Goal: Information Seeking & Learning: Learn about a topic

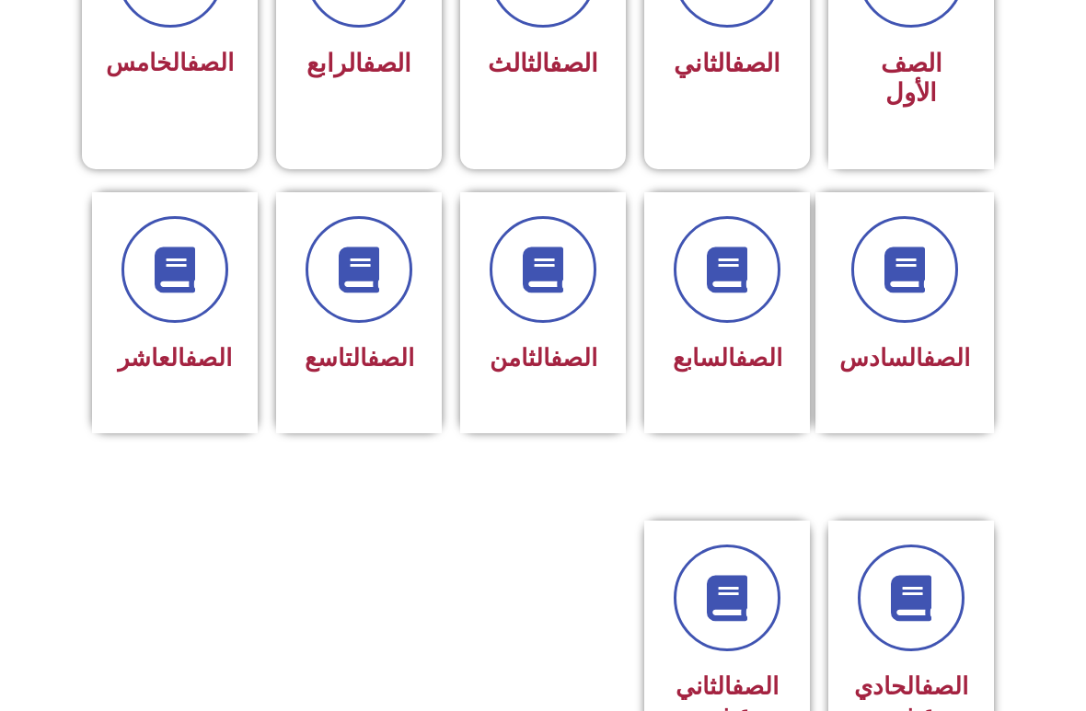
scroll to position [619, 0]
click at [168, 269] on icon at bounding box center [175, 270] width 46 height 46
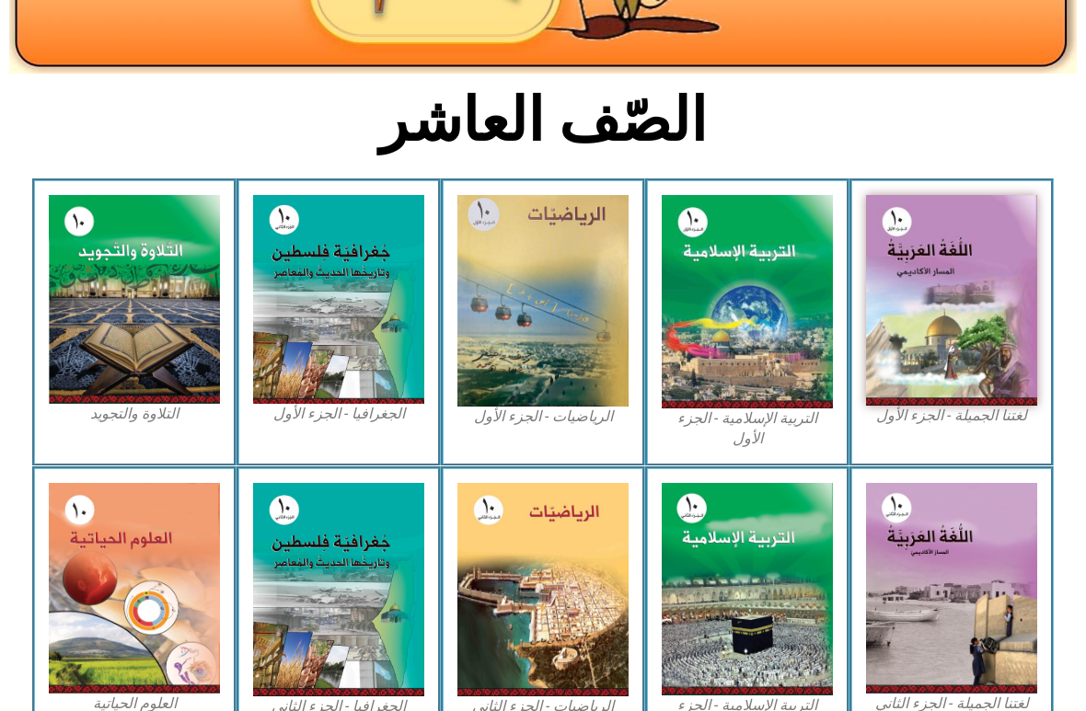
scroll to position [376, 0]
click at [926, 299] on img at bounding box center [951, 300] width 171 height 211
click at [911, 350] on img at bounding box center [951, 300] width 171 height 211
click at [950, 307] on img at bounding box center [951, 300] width 171 height 211
click at [907, 328] on img at bounding box center [951, 300] width 171 height 211
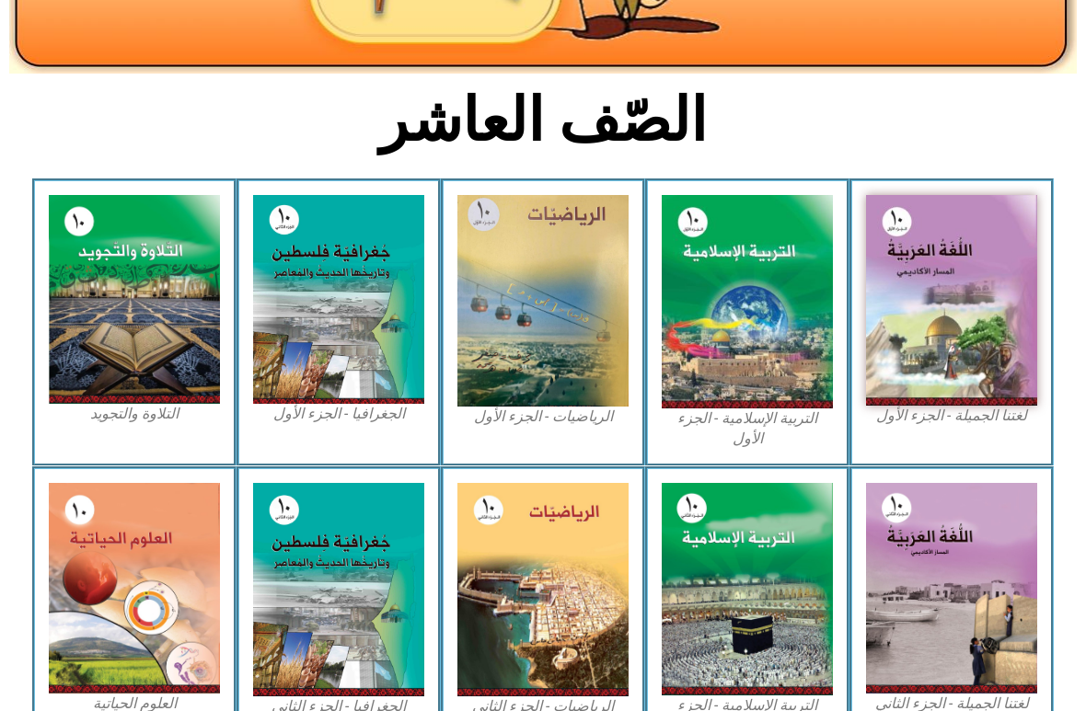
click at [772, 309] on img at bounding box center [747, 302] width 171 height 214
click at [911, 319] on img at bounding box center [951, 300] width 171 height 211
click at [907, 323] on img at bounding box center [951, 300] width 171 height 211
click at [903, 334] on img at bounding box center [951, 300] width 171 height 211
click at [945, 301] on img at bounding box center [951, 300] width 171 height 211
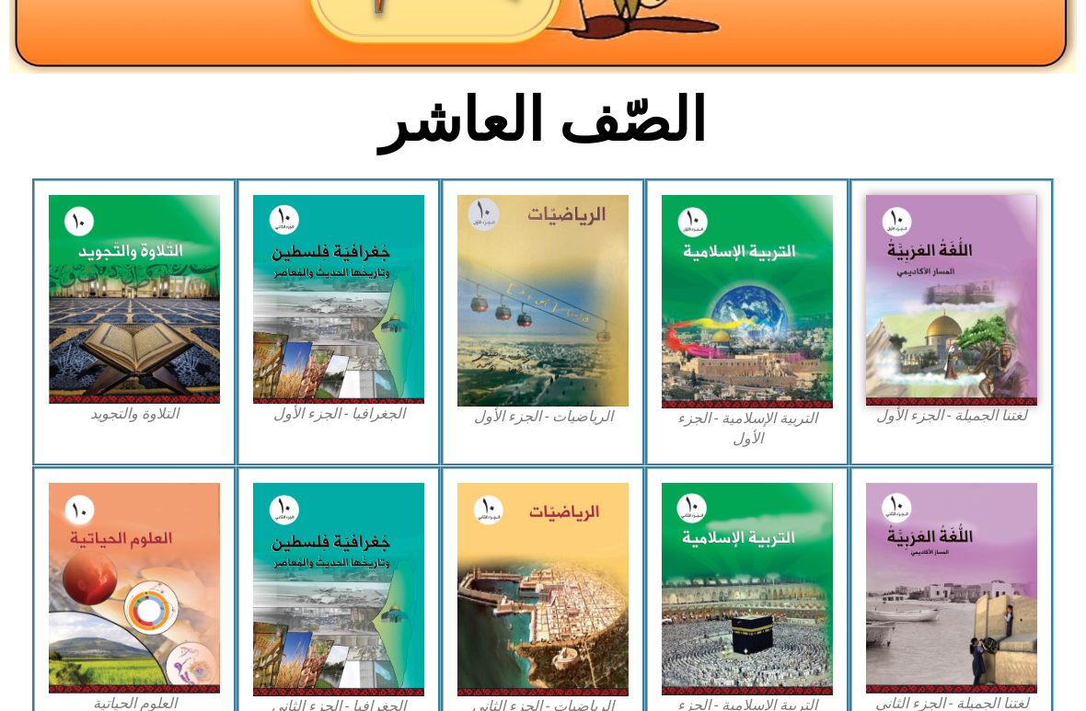
click at [735, 317] on img at bounding box center [747, 302] width 171 height 214
click at [731, 318] on img at bounding box center [747, 302] width 171 height 214
click at [538, 305] on img at bounding box center [542, 301] width 171 height 212
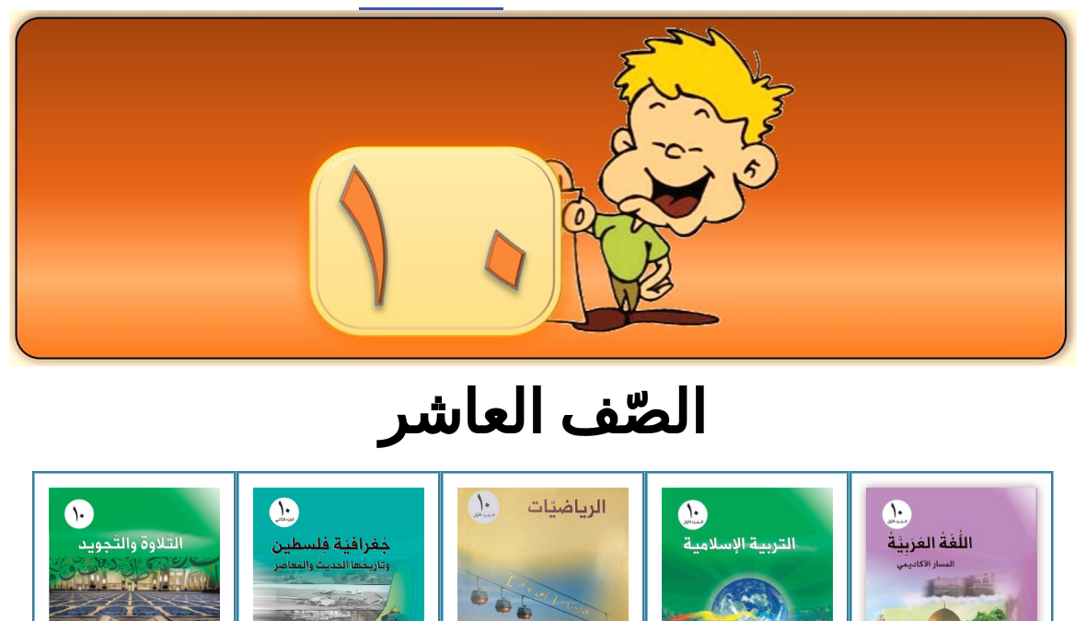
scroll to position [0, 0]
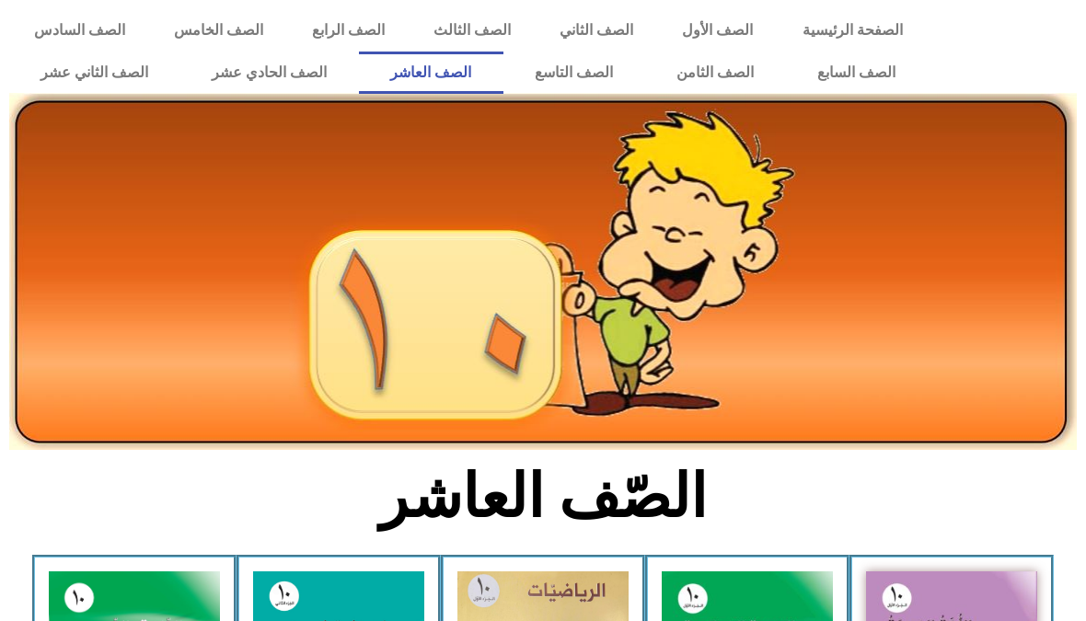
click at [549, 72] on link "الصف التاسع" at bounding box center [574, 73] width 142 height 42
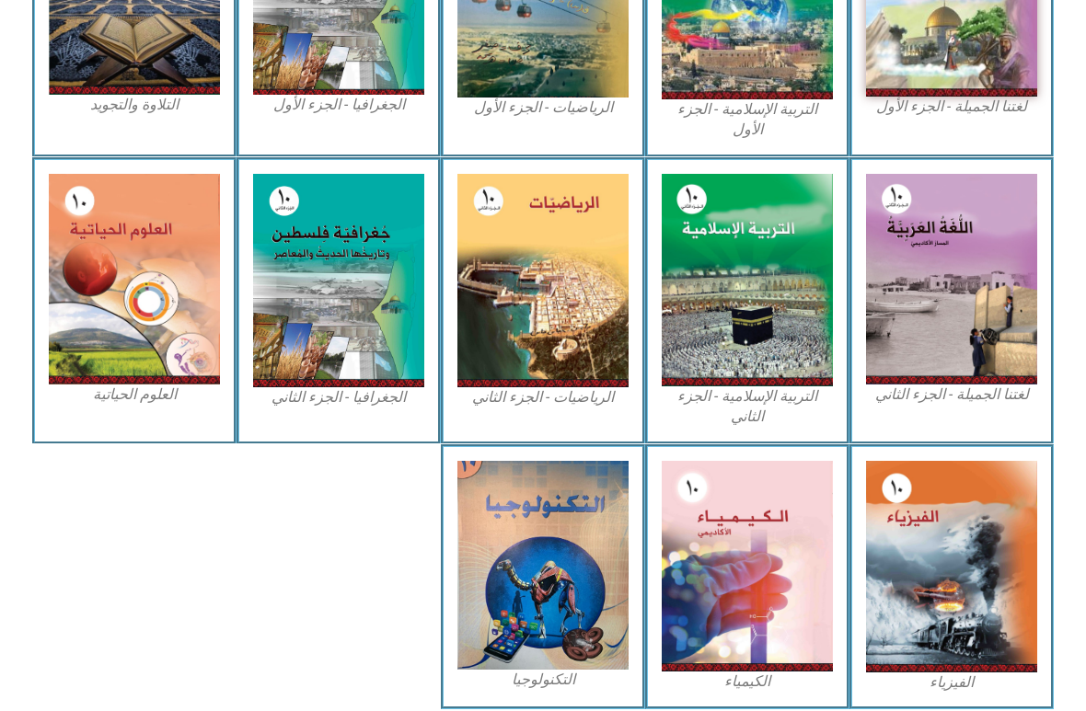
scroll to position [721, 0]
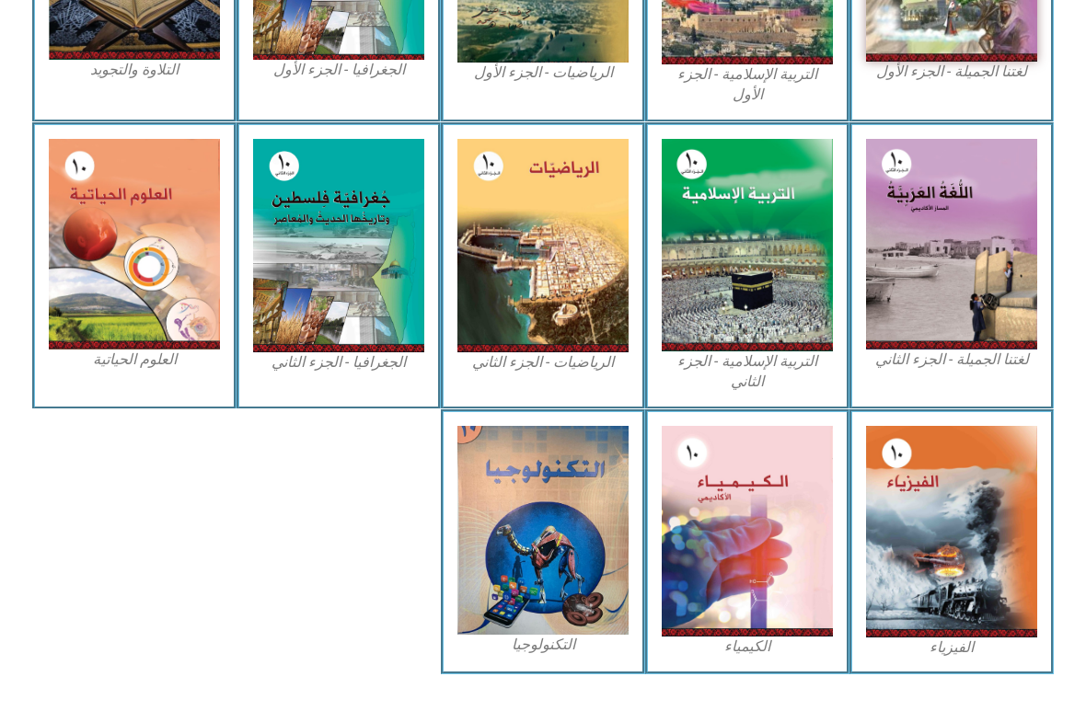
click at [525, 551] on img at bounding box center [542, 530] width 171 height 209
click at [522, 549] on img at bounding box center [542, 530] width 171 height 209
click at [664, 498] on img at bounding box center [747, 531] width 171 height 211
click at [685, 517] on img at bounding box center [747, 531] width 171 height 211
click at [939, 482] on img at bounding box center [951, 532] width 171 height 212
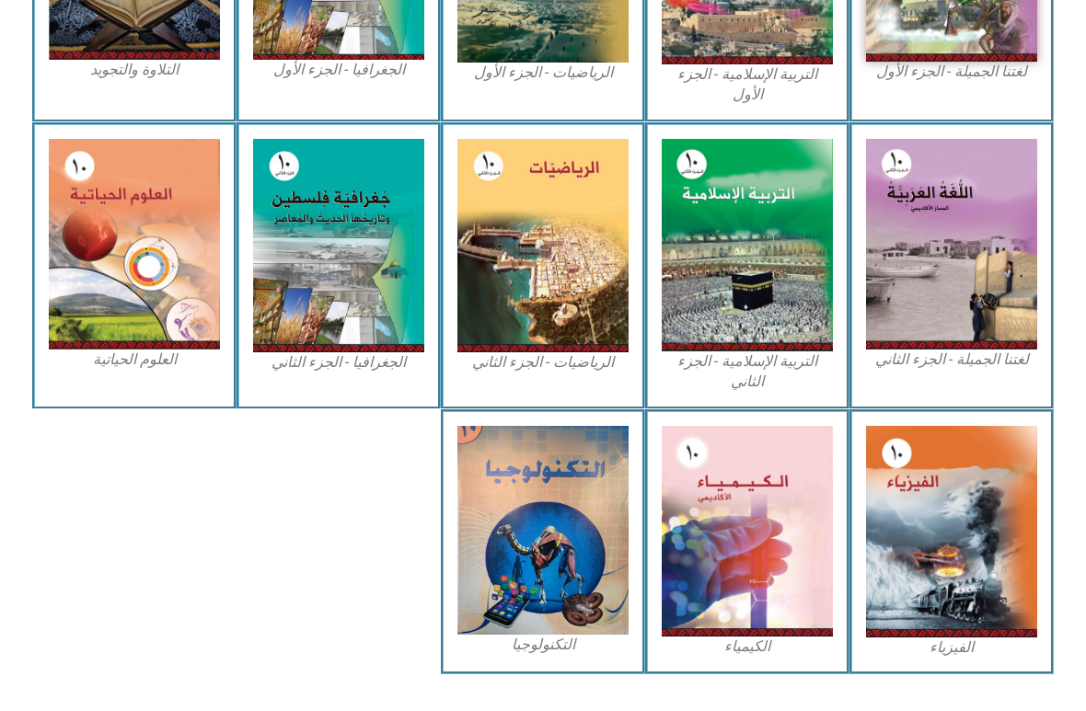
click at [908, 481] on img at bounding box center [951, 532] width 171 height 212
click at [579, 510] on img at bounding box center [542, 530] width 171 height 209
click at [566, 510] on img at bounding box center [542, 530] width 171 height 209
click at [704, 236] on img at bounding box center [747, 245] width 171 height 213
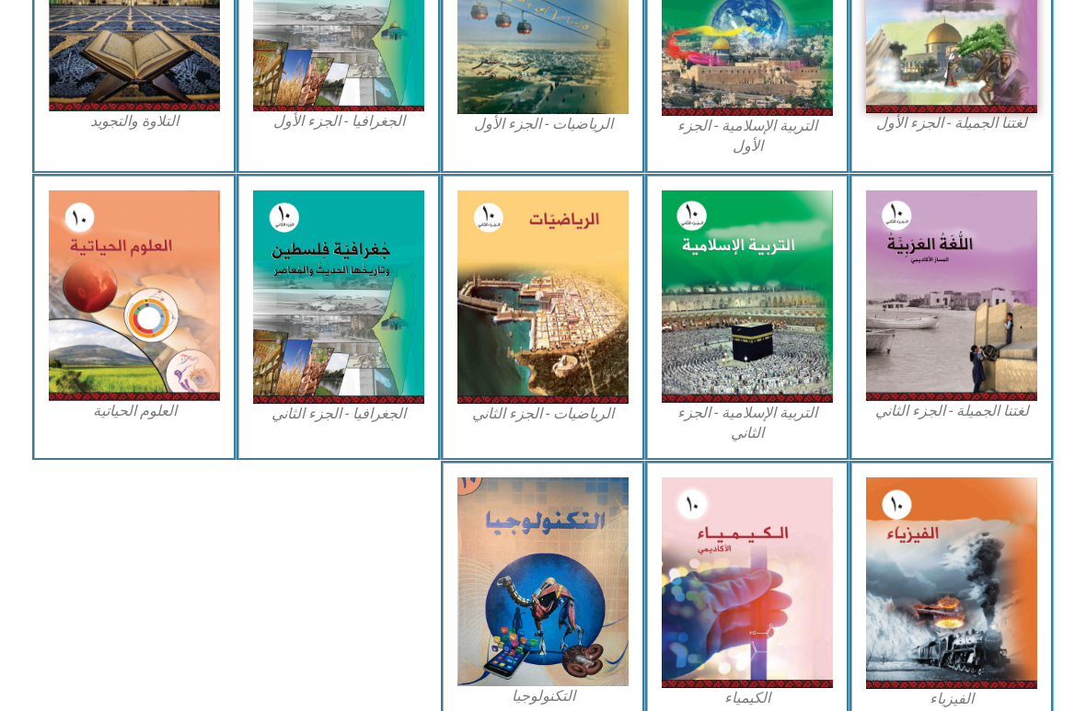
click at [927, 341] on img at bounding box center [951, 296] width 171 height 211
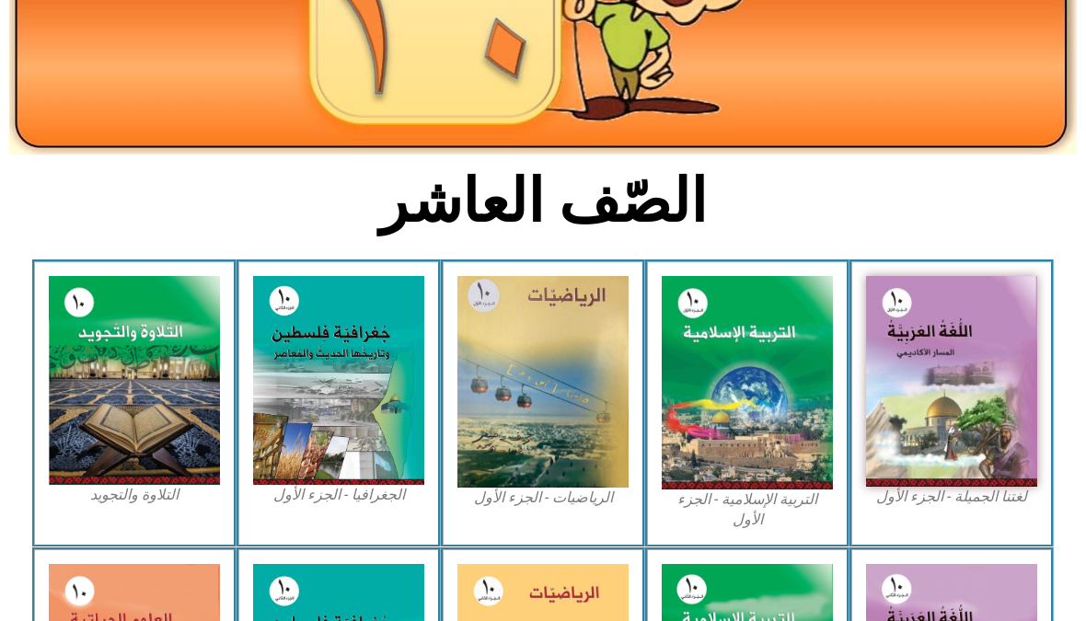
scroll to position [295, 0]
click at [149, 415] on img at bounding box center [134, 380] width 171 height 208
click at [315, 391] on img at bounding box center [338, 380] width 171 height 209
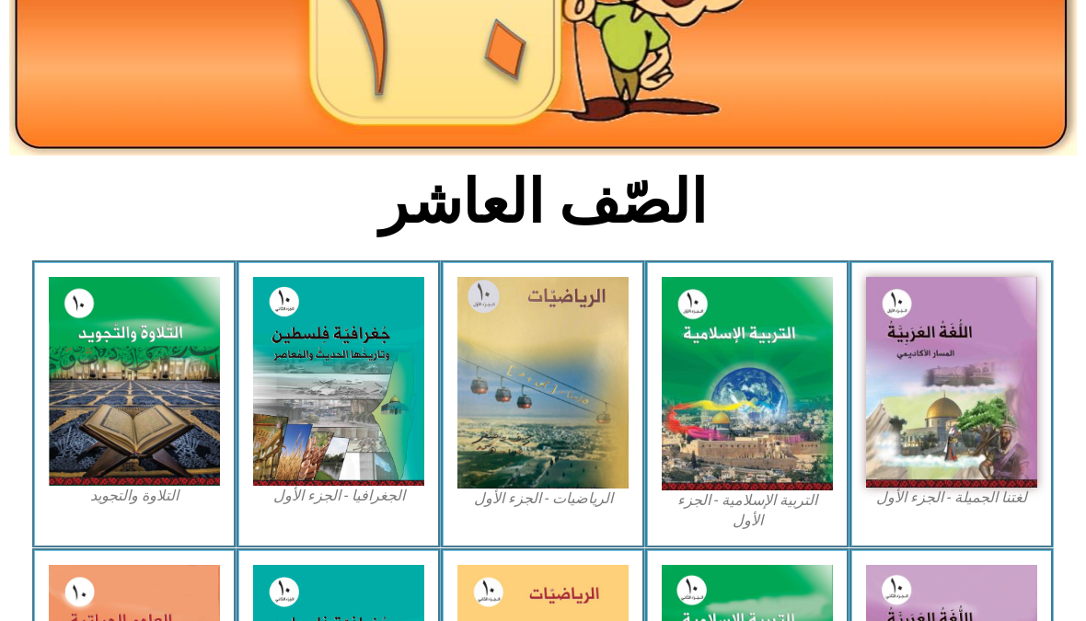
click at [916, 408] on img at bounding box center [951, 382] width 171 height 211
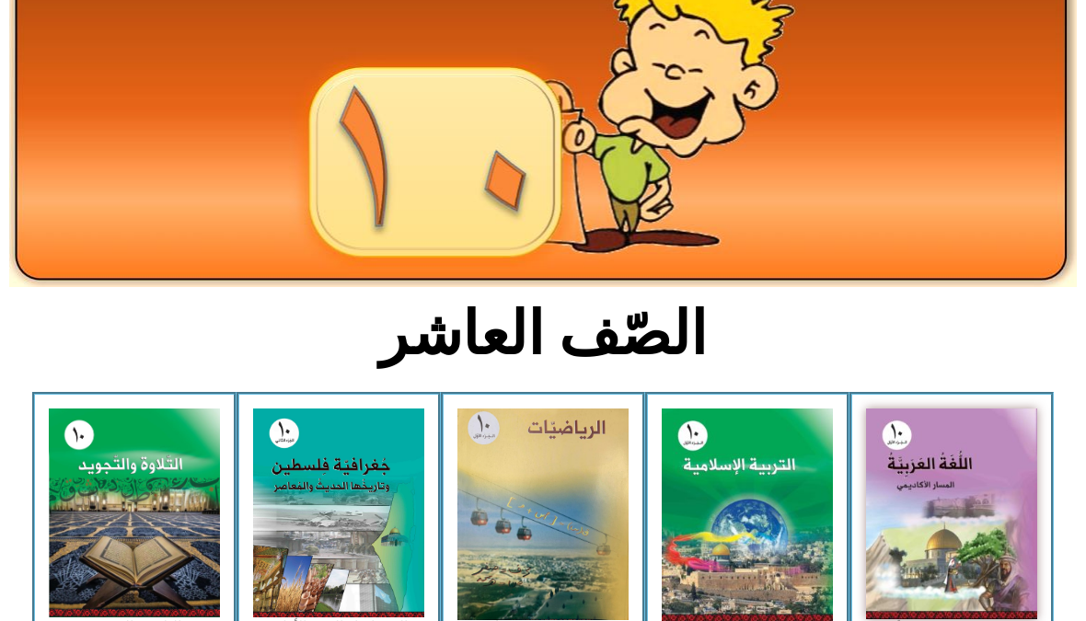
scroll to position [0, 0]
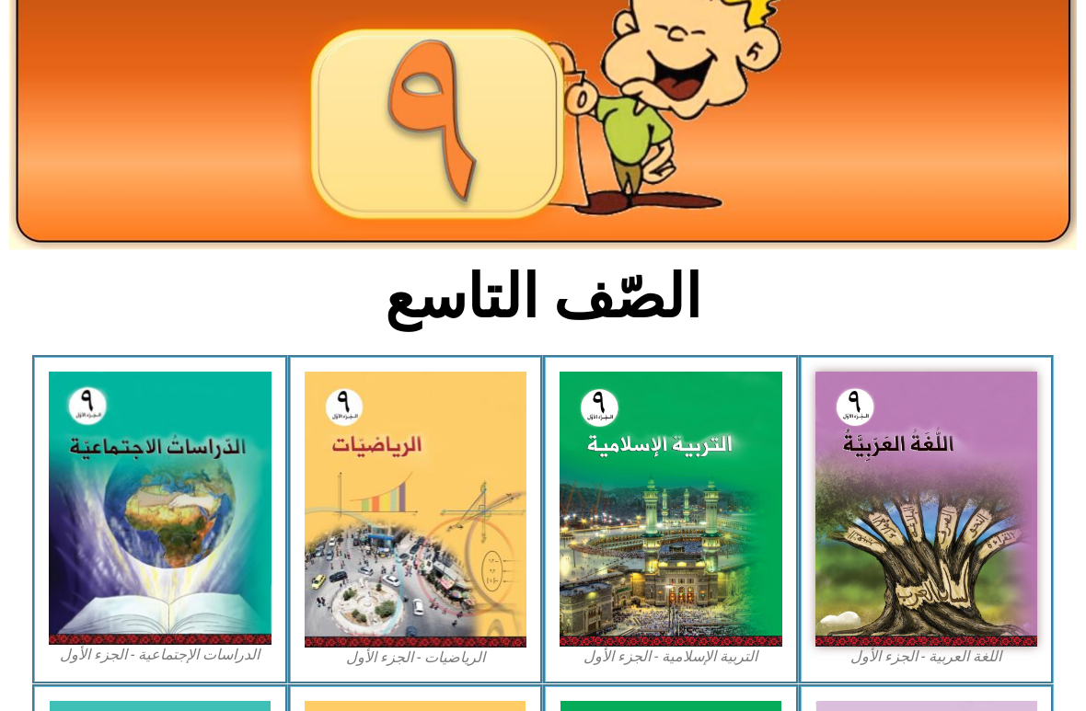
scroll to position [199, 0]
click at [892, 461] on img at bounding box center [926, 509] width 223 height 275
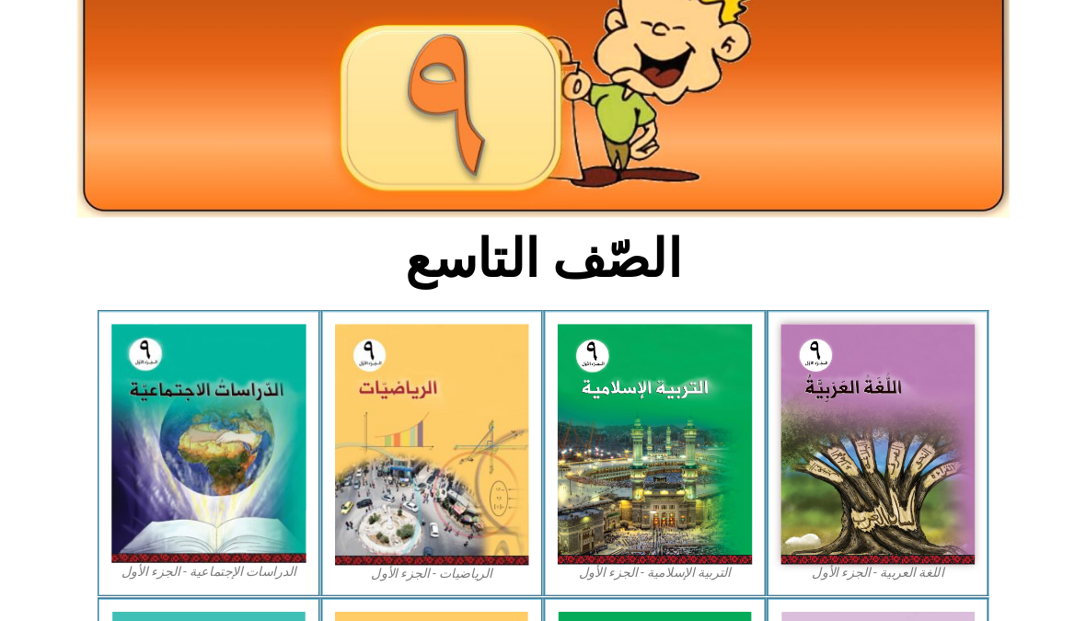
scroll to position [198, 0]
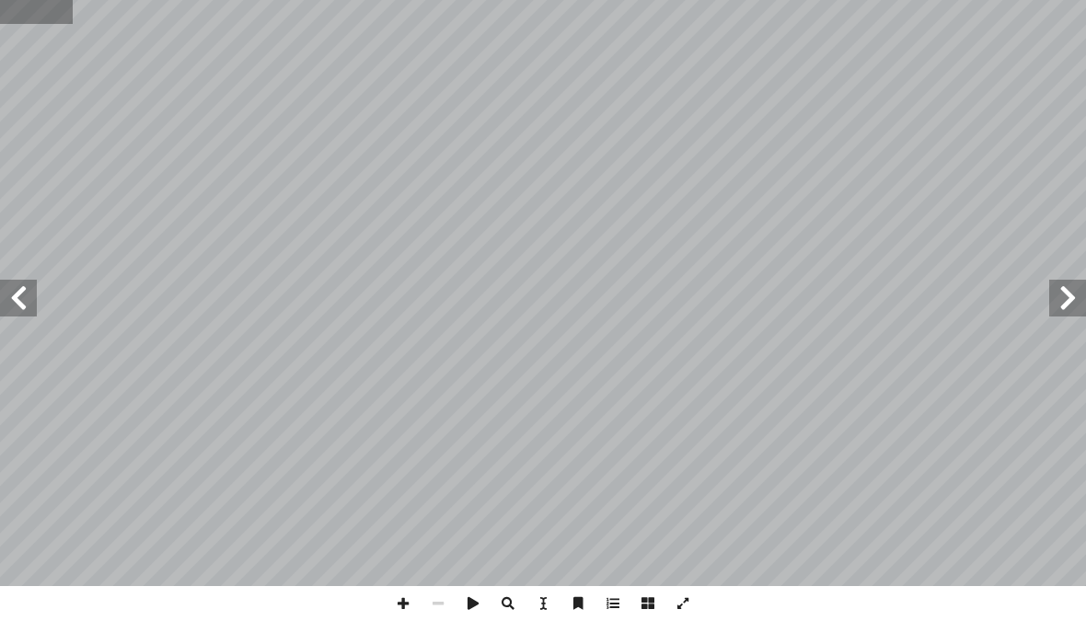
type input "*"
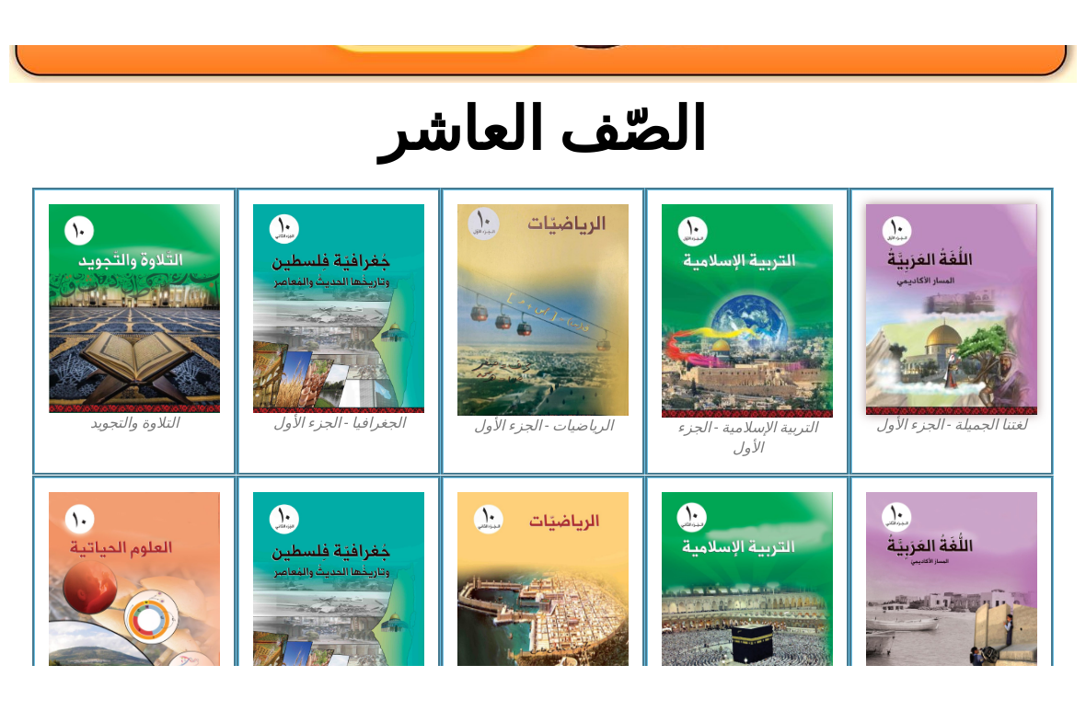
scroll to position [416, 0]
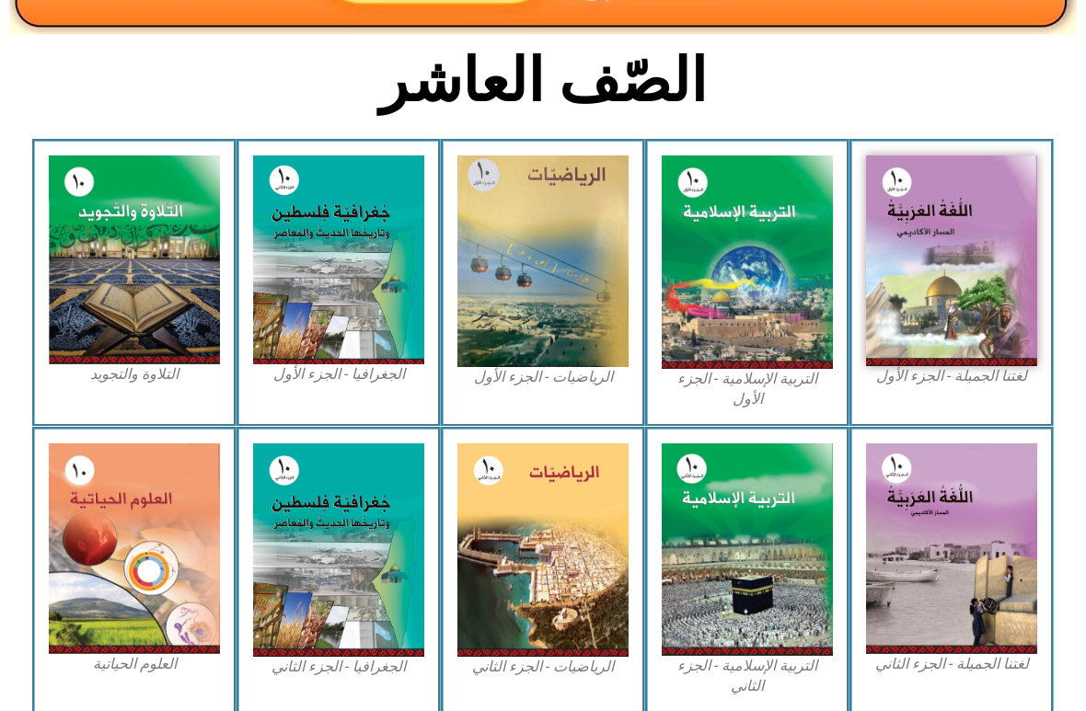
click at [942, 299] on img at bounding box center [951, 261] width 171 height 211
click at [933, 313] on img at bounding box center [951, 261] width 171 height 211
click at [928, 294] on img at bounding box center [951, 261] width 171 height 211
click at [783, 231] on img at bounding box center [747, 263] width 171 height 214
click at [784, 232] on img at bounding box center [747, 263] width 171 height 214
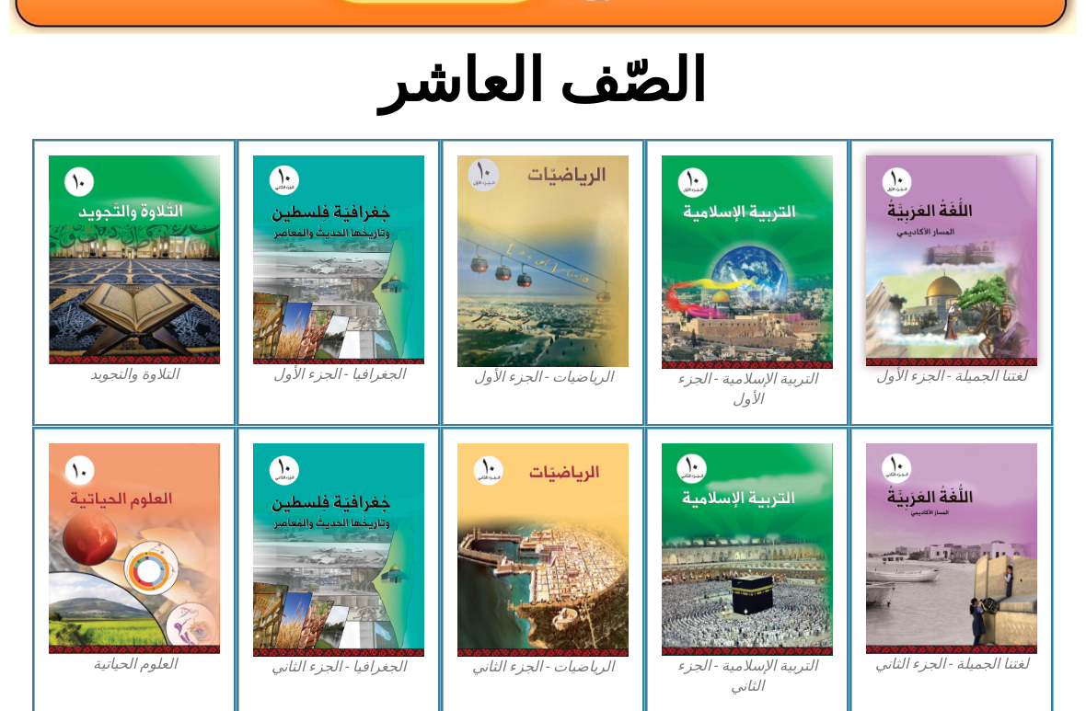
click at [920, 265] on img at bounding box center [951, 261] width 171 height 211
click at [744, 248] on img at bounding box center [747, 263] width 171 height 214
click at [934, 296] on img at bounding box center [951, 261] width 171 height 211
click at [922, 298] on img at bounding box center [951, 261] width 171 height 211
click at [787, 276] on img at bounding box center [747, 263] width 171 height 214
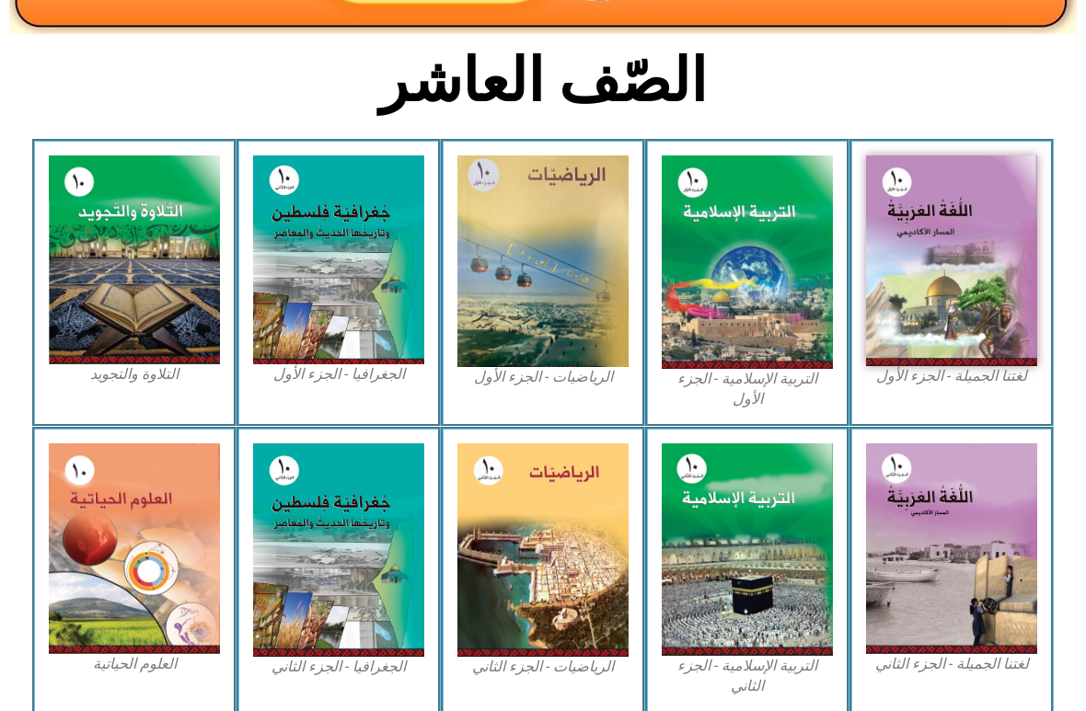
click at [922, 300] on img at bounding box center [951, 261] width 171 height 211
click at [914, 305] on img at bounding box center [951, 261] width 171 height 211
click at [799, 276] on img at bounding box center [747, 263] width 171 height 214
click at [790, 285] on img at bounding box center [747, 263] width 171 height 214
click at [515, 274] on img at bounding box center [542, 262] width 171 height 212
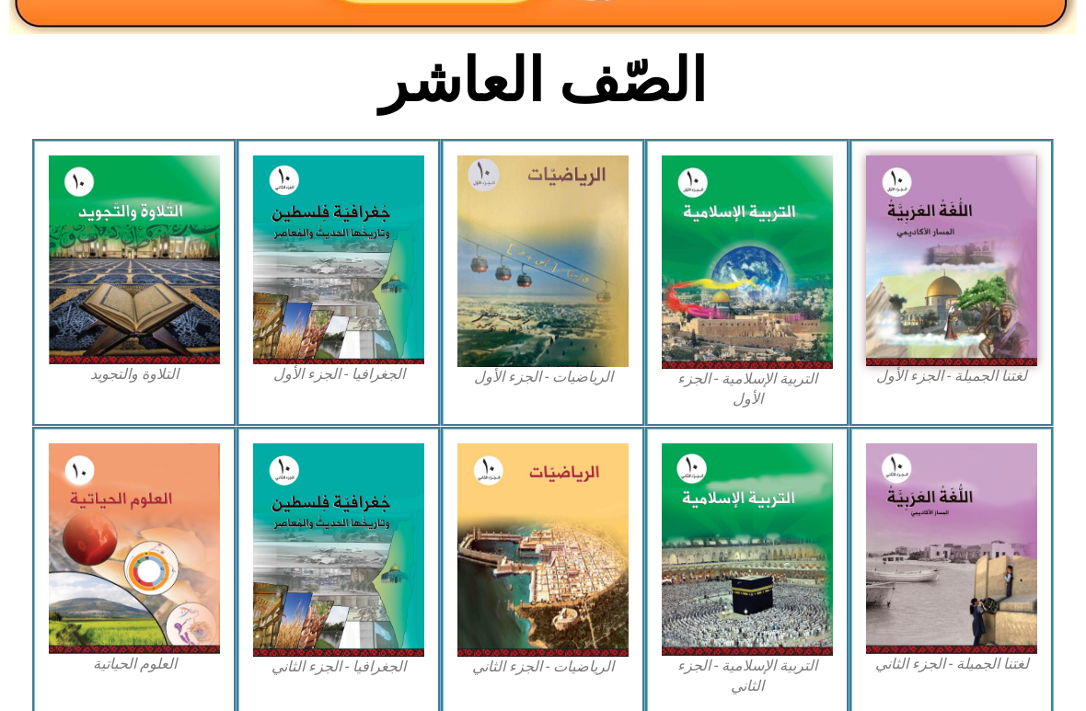
click at [504, 284] on img at bounding box center [542, 262] width 171 height 212
click at [360, 256] on img at bounding box center [338, 260] width 171 height 209
click at [300, 273] on img at bounding box center [338, 260] width 171 height 209
click at [138, 257] on img at bounding box center [134, 260] width 171 height 208
click at [139, 270] on img at bounding box center [134, 260] width 171 height 208
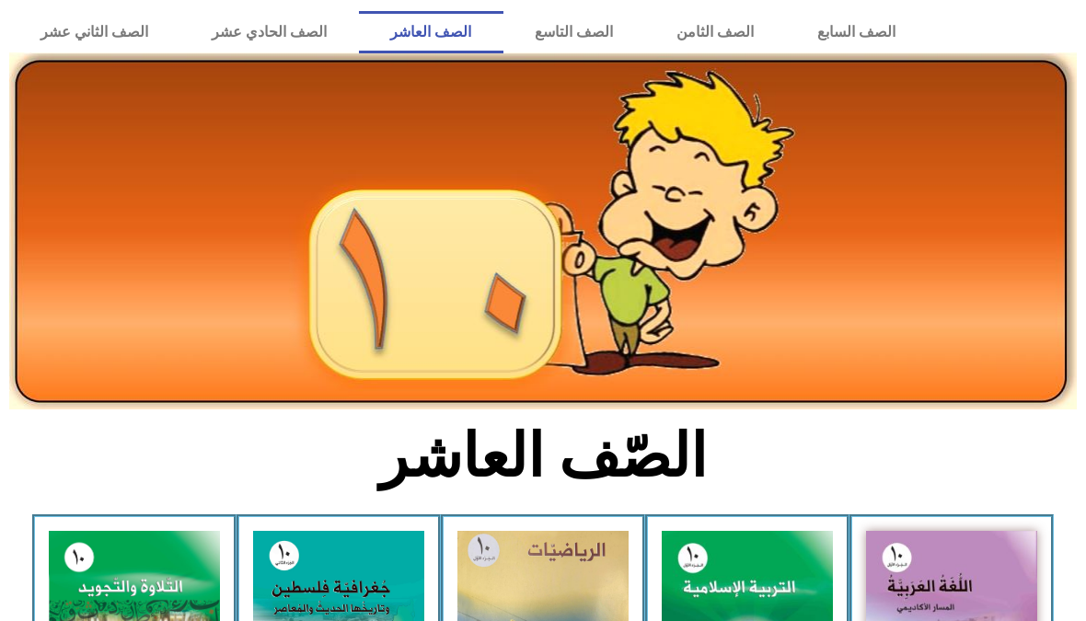
scroll to position [0, 0]
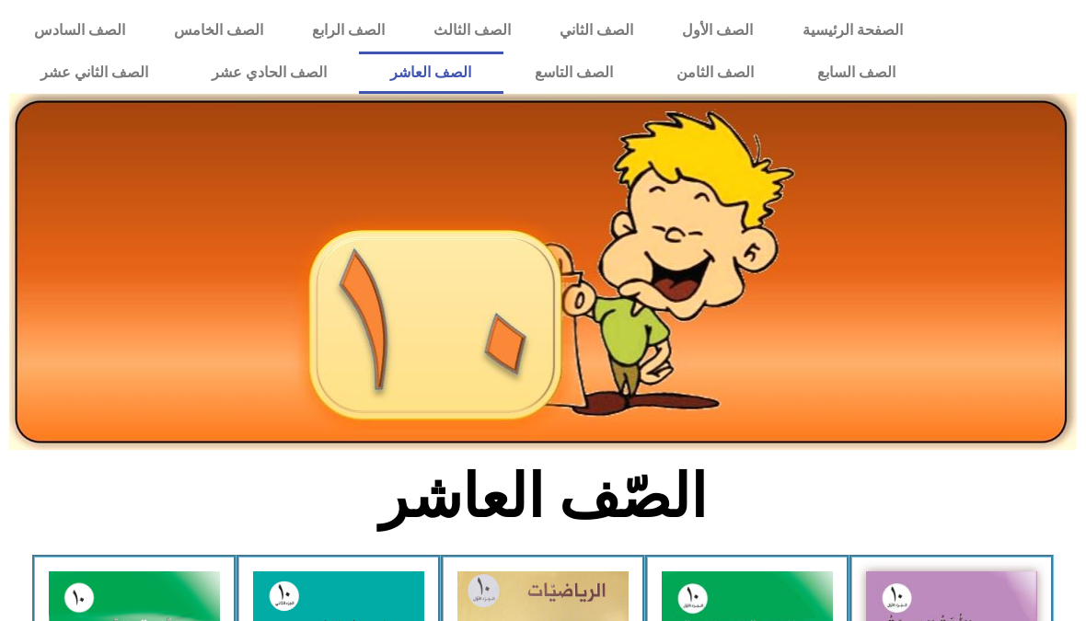
click at [420, 71] on link "الصف العاشر" at bounding box center [431, 73] width 144 height 42
click at [417, 86] on link "الصف العاشر" at bounding box center [431, 73] width 144 height 42
click at [417, 90] on link "الصف العاشر" at bounding box center [431, 73] width 144 height 42
click at [399, 72] on link "الصف العاشر" at bounding box center [431, 73] width 144 height 42
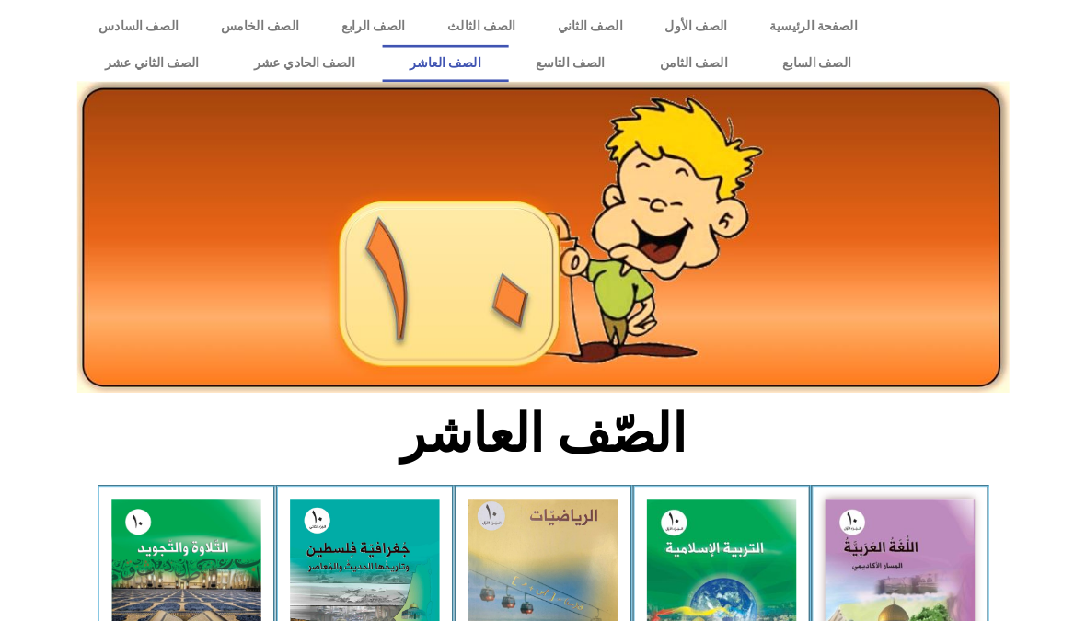
scroll to position [84, 0]
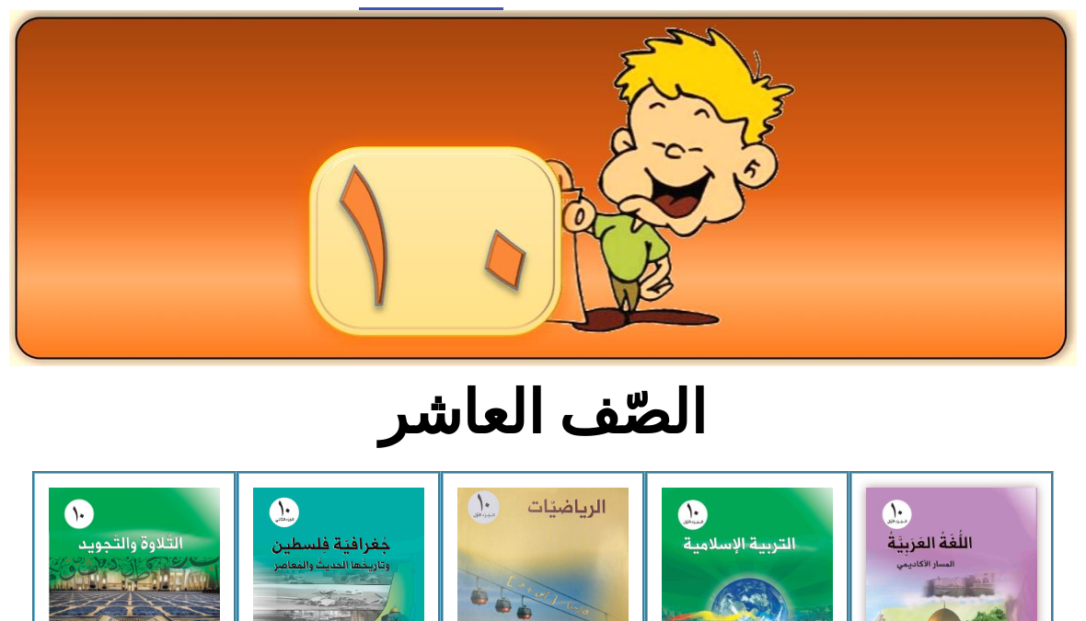
click at [913, 553] on img at bounding box center [951, 593] width 171 height 211
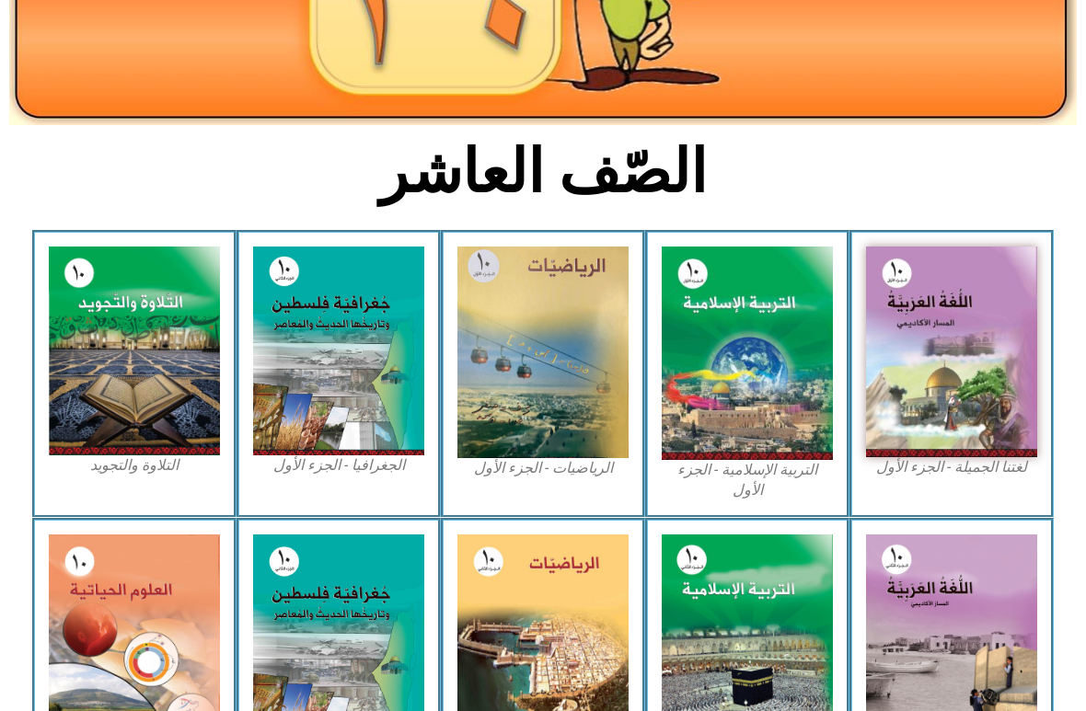
scroll to position [328, 0]
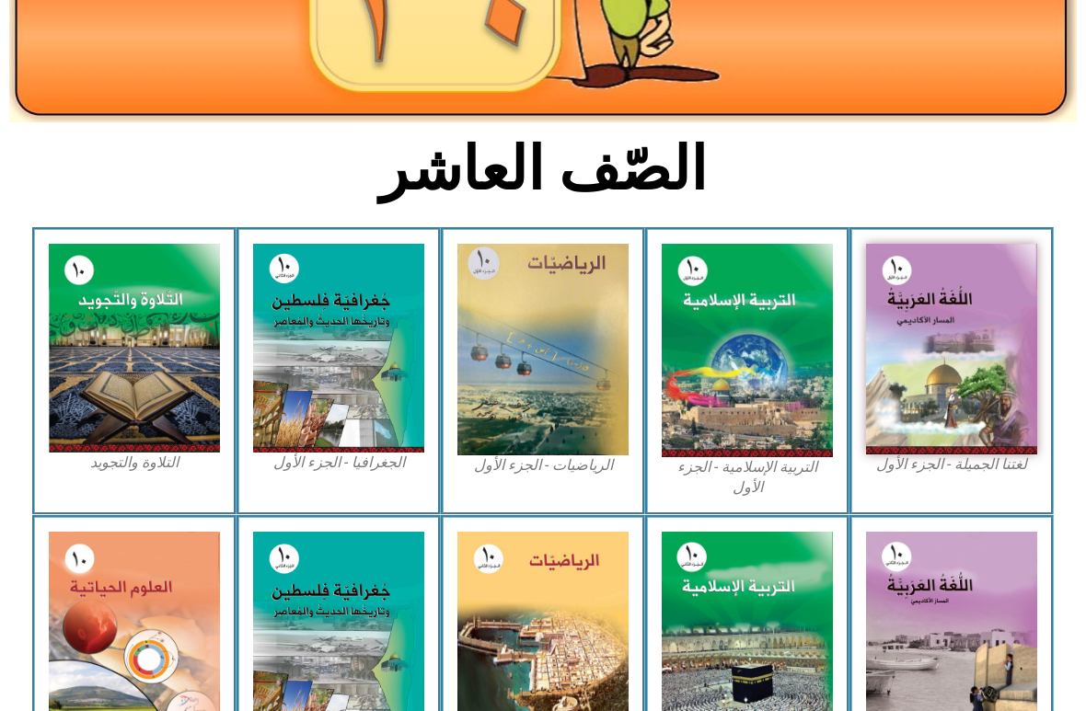
click at [760, 391] on img at bounding box center [747, 351] width 171 height 214
click at [734, 420] on img at bounding box center [747, 351] width 171 height 214
click at [726, 422] on img at bounding box center [747, 351] width 171 height 214
click at [931, 389] on img at bounding box center [951, 349] width 171 height 211
click at [906, 364] on img at bounding box center [951, 349] width 171 height 211
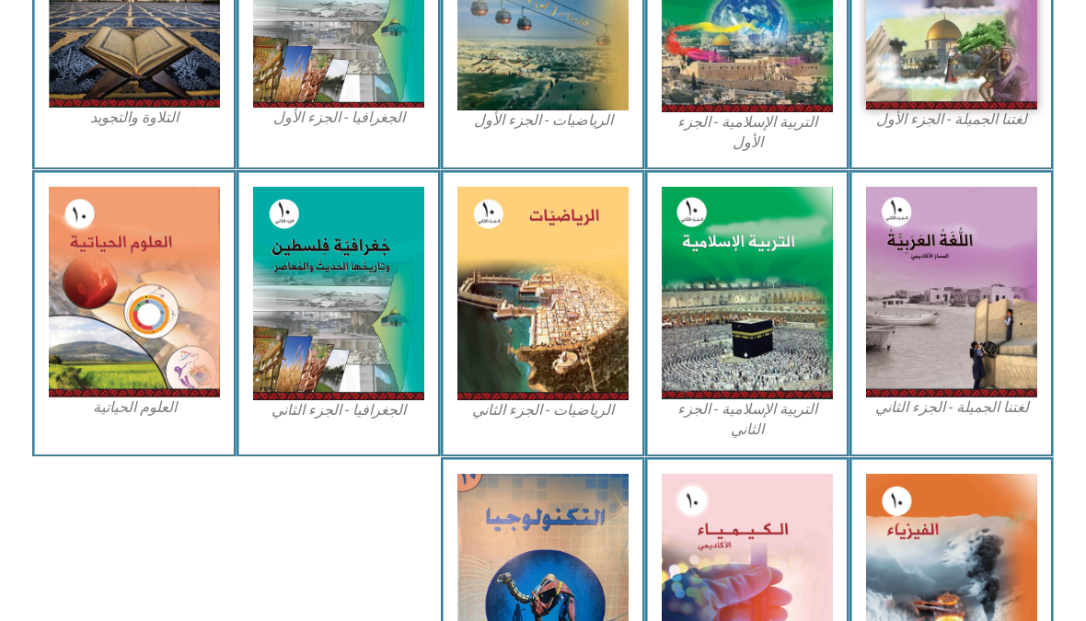
scroll to position [668, 0]
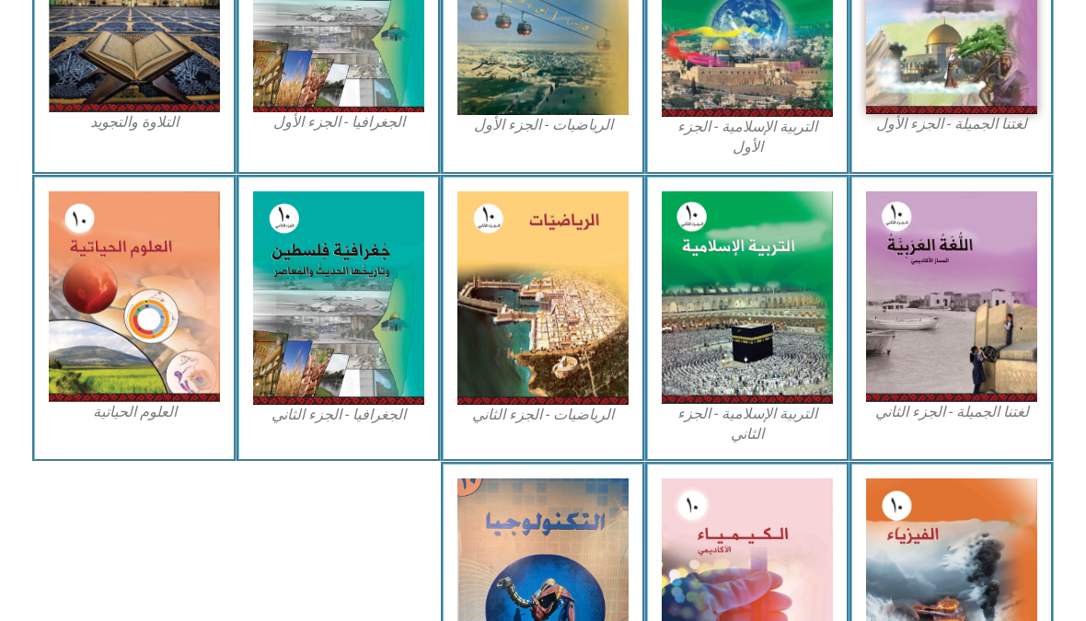
click at [927, 306] on img at bounding box center [951, 296] width 171 height 211
click at [921, 71] on img at bounding box center [951, 8] width 171 height 211
click at [888, 67] on img at bounding box center [951, 8] width 171 height 211
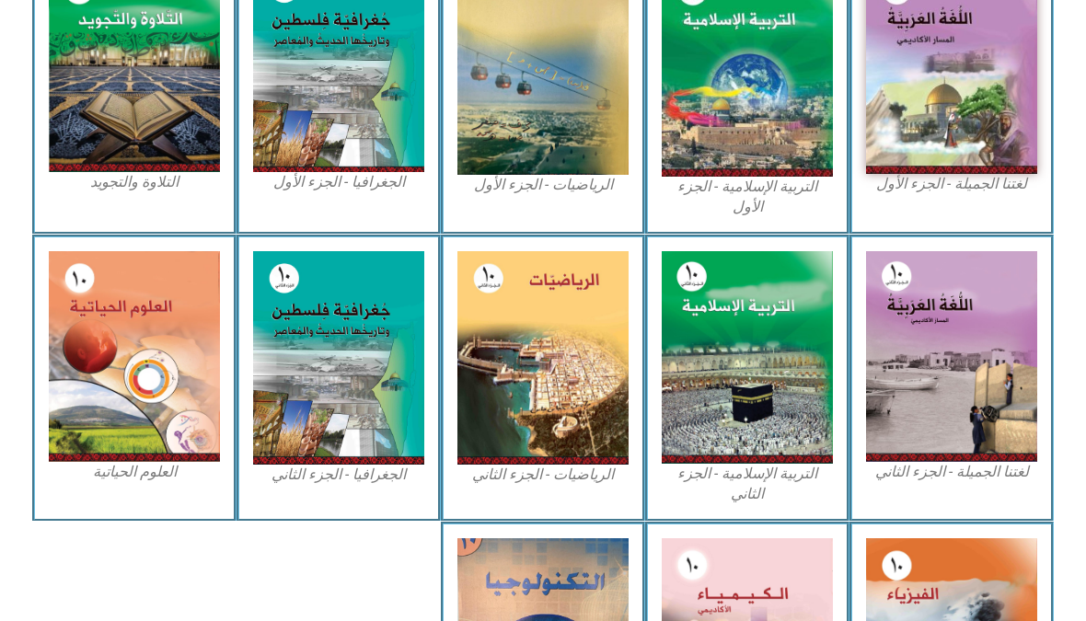
scroll to position [608, 0]
click at [958, 145] on img at bounding box center [951, 68] width 171 height 211
click at [967, 144] on img at bounding box center [951, 68] width 171 height 211
click at [969, 144] on img at bounding box center [951, 68] width 171 height 211
click at [982, 131] on img at bounding box center [951, 68] width 171 height 211
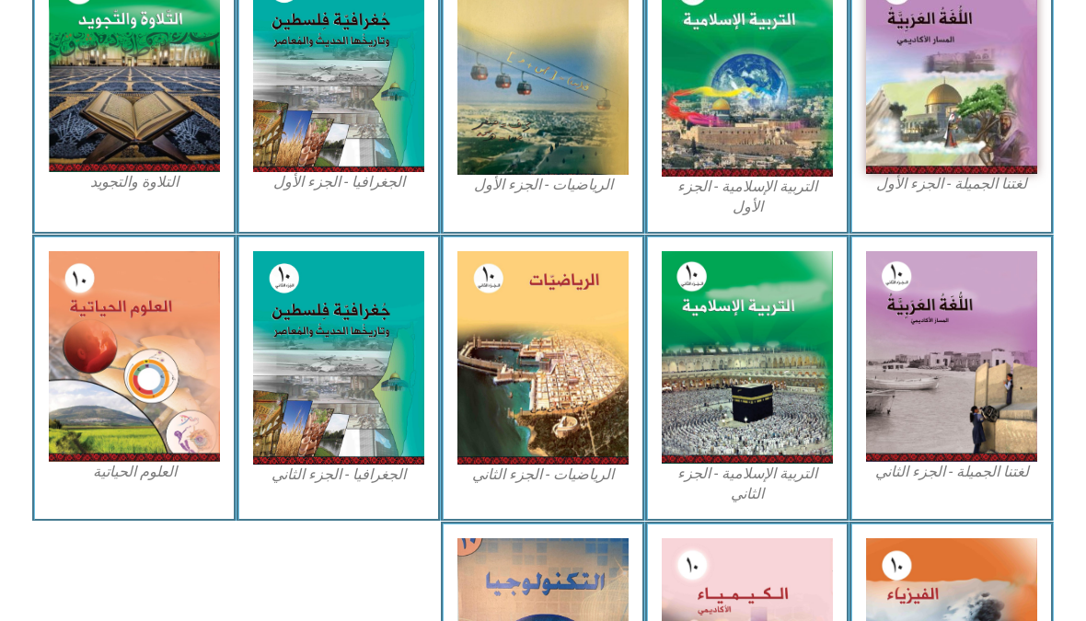
click at [977, 234] on div at bounding box center [543, 288] width 1086 height 109
click at [952, 304] on img at bounding box center [951, 356] width 171 height 211
click at [992, 150] on img at bounding box center [951, 68] width 171 height 211
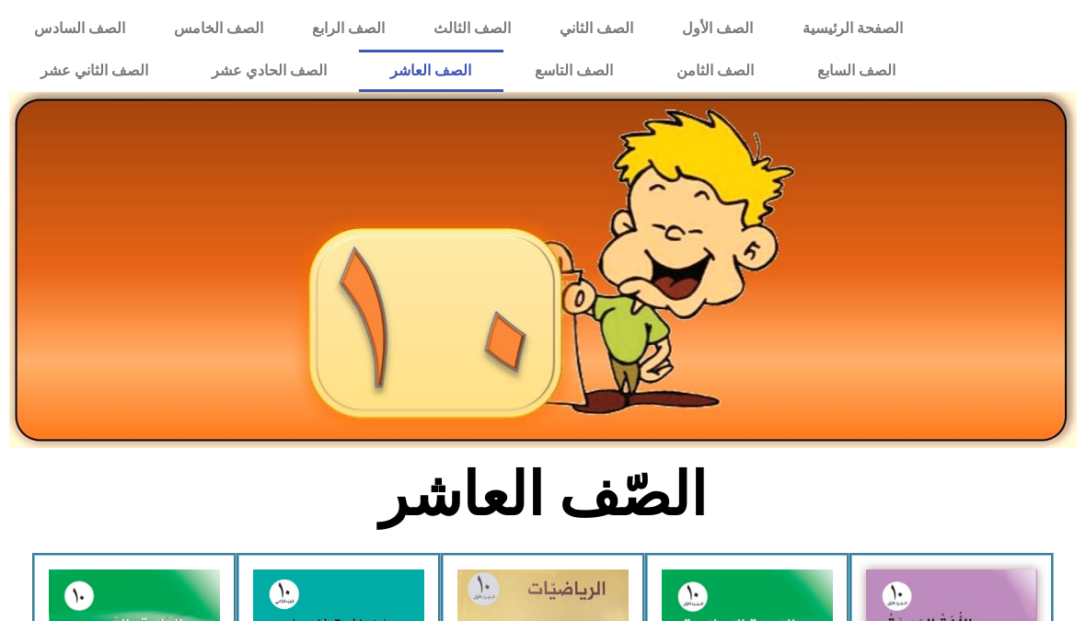
scroll to position [0, 0]
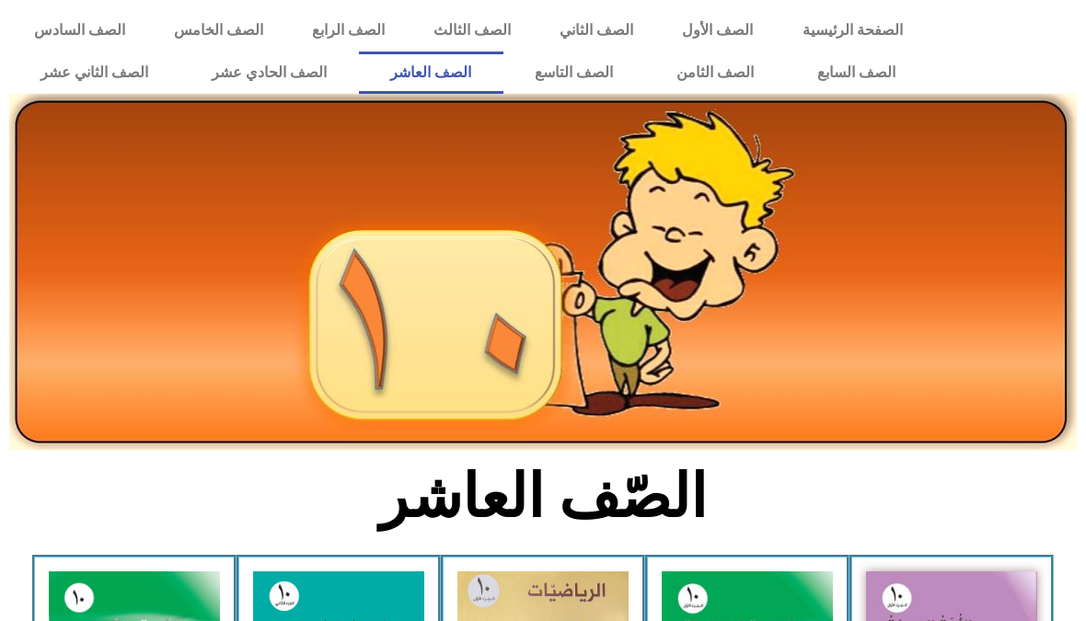
click at [586, 35] on link "الصف الثاني" at bounding box center [597, 30] width 122 height 42
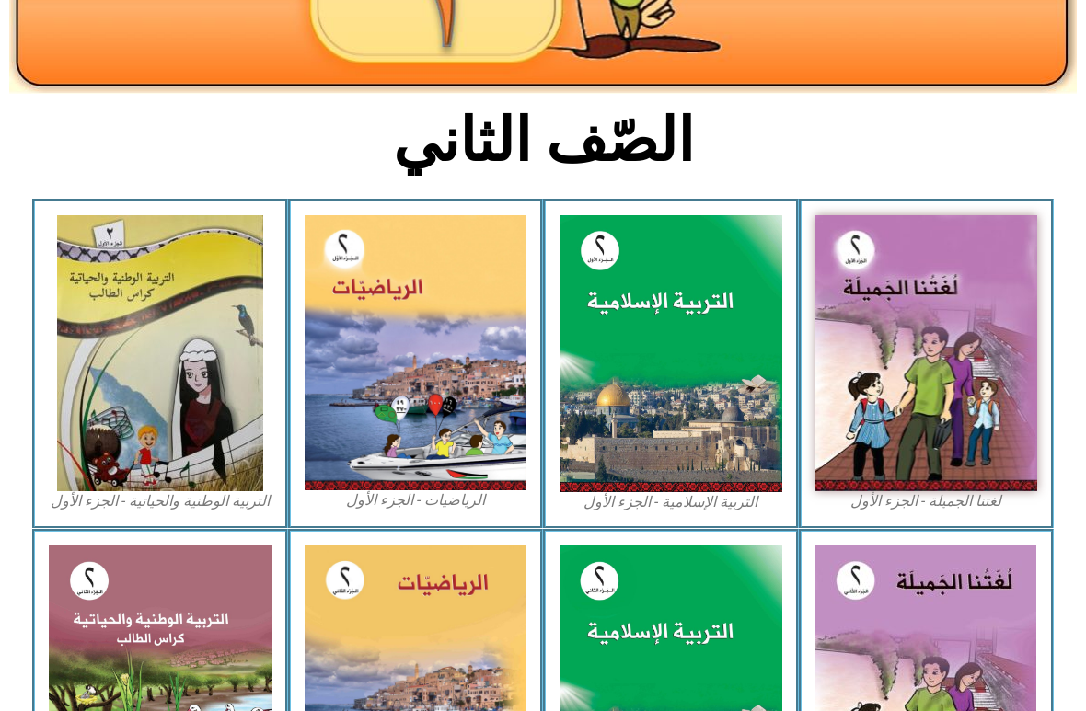
scroll to position [364, 0]
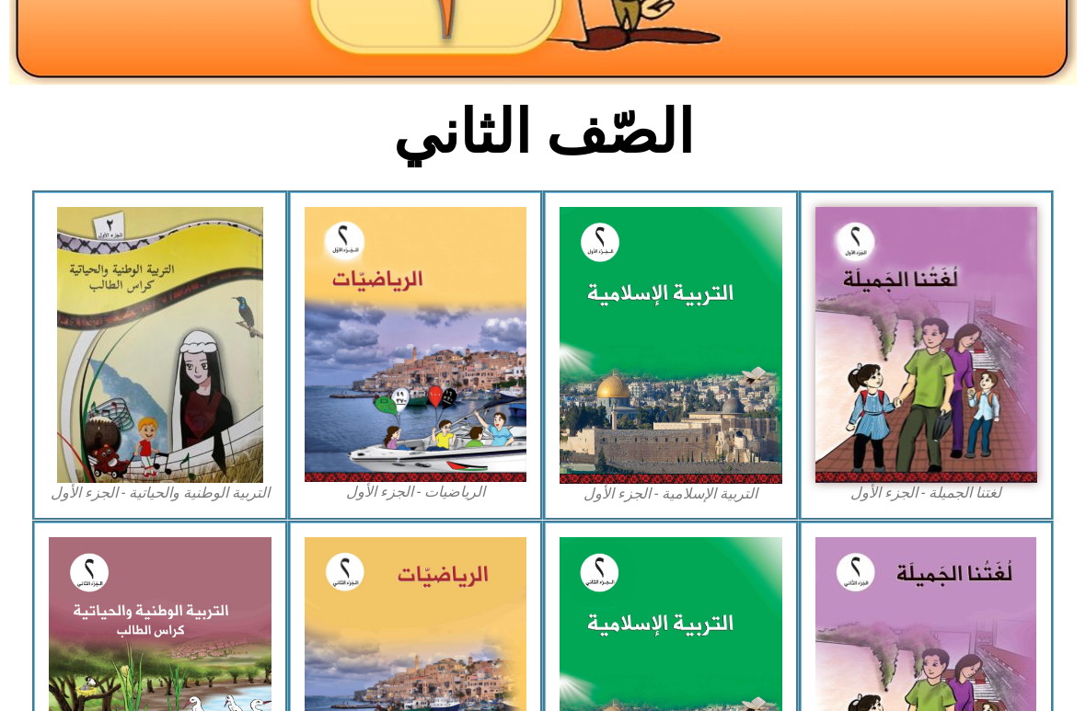
click at [895, 324] on img at bounding box center [926, 344] width 223 height 275
click at [871, 321] on img at bounding box center [926, 344] width 223 height 275
click at [860, 410] on img at bounding box center [926, 344] width 223 height 275
click at [883, 392] on img at bounding box center [926, 344] width 223 height 275
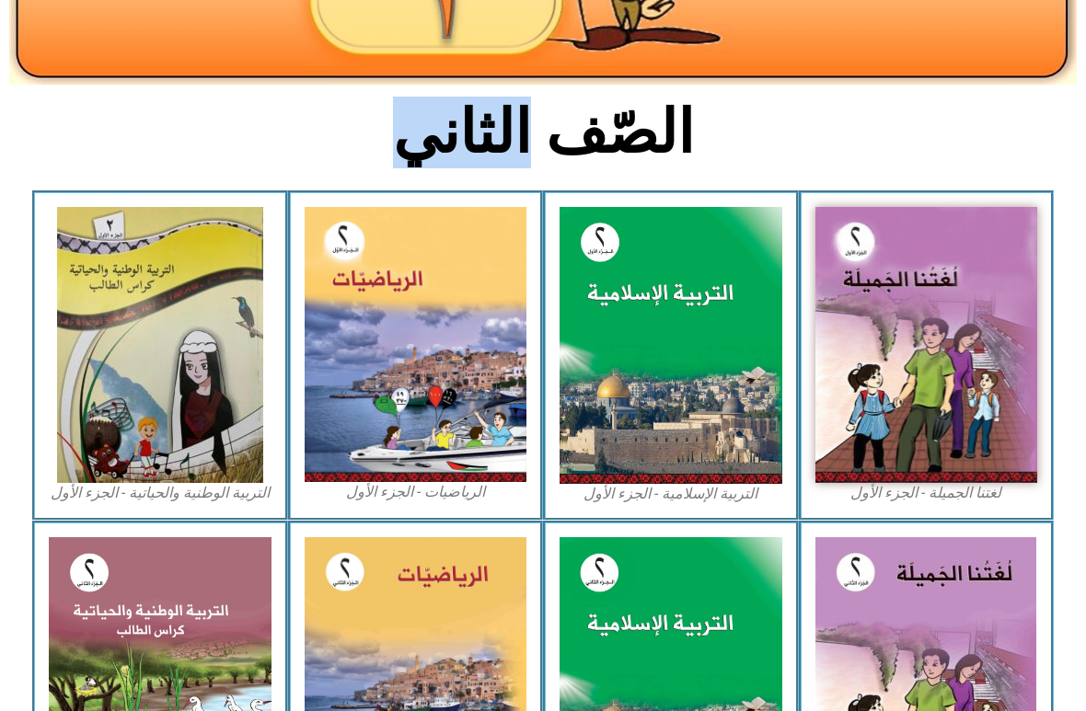
click at [880, 391] on img at bounding box center [926, 344] width 223 height 275
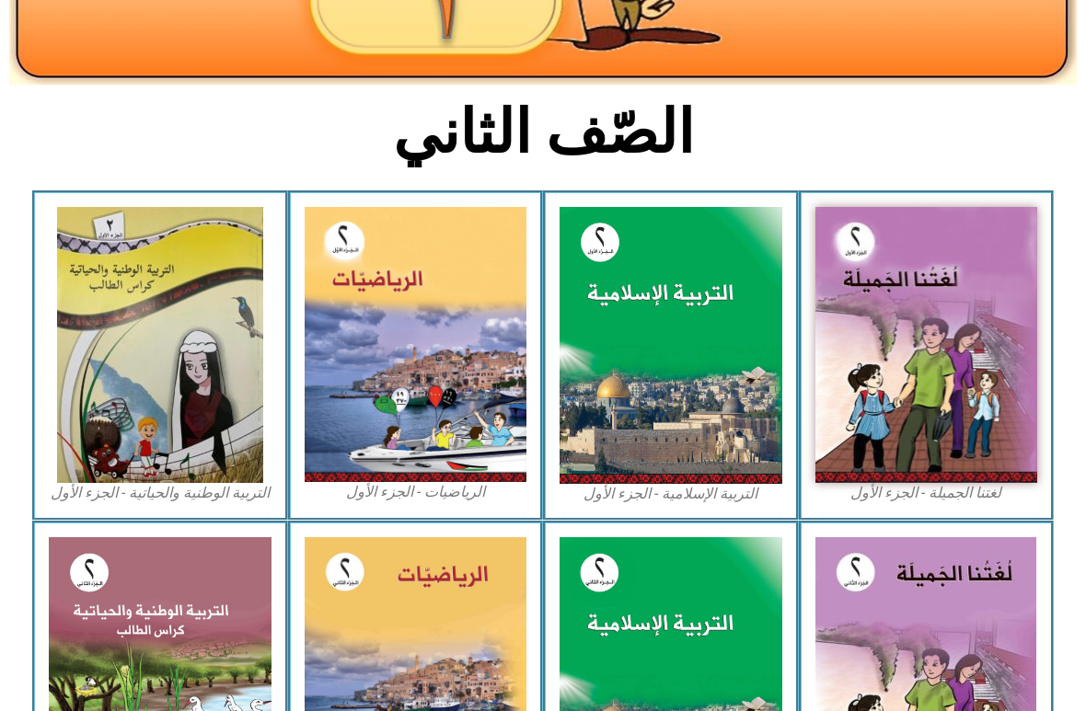
click at [872, 393] on img at bounding box center [926, 344] width 223 height 275
click at [696, 351] on img at bounding box center [671, 345] width 223 height 276
click at [779, 382] on img at bounding box center [671, 345] width 223 height 276
click at [880, 398] on img at bounding box center [926, 344] width 223 height 275
click at [863, 410] on img at bounding box center [926, 344] width 223 height 275
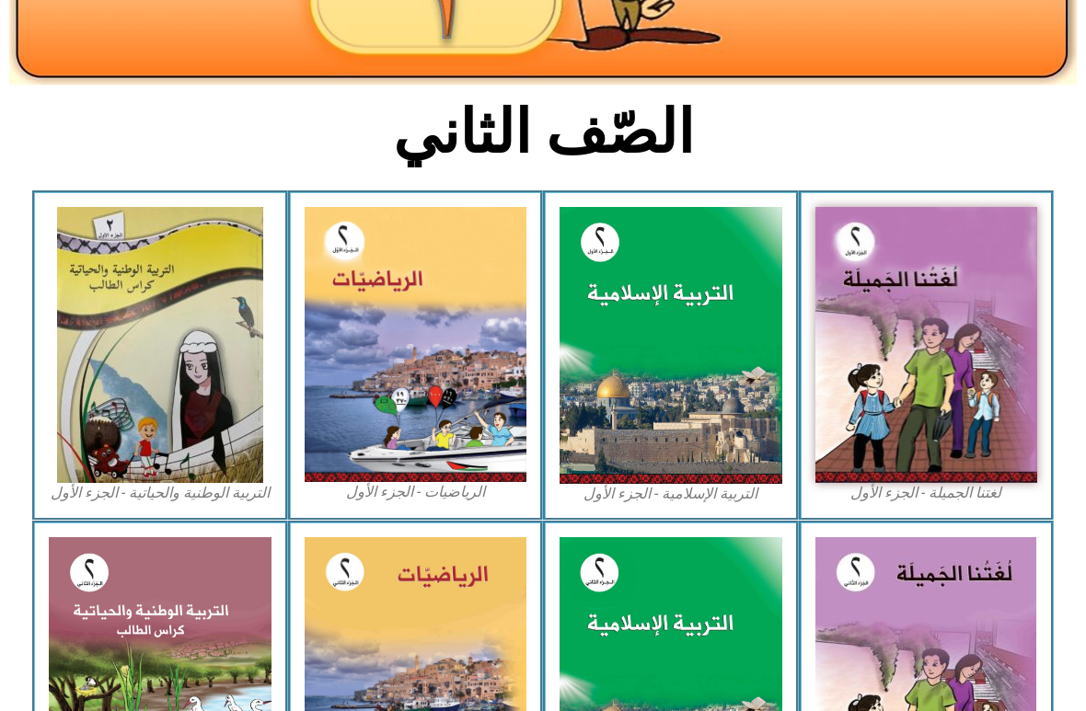
click at [874, 620] on img at bounding box center [925, 675] width 221 height 276
click at [874, 600] on img at bounding box center [925, 675] width 221 height 276
click at [913, 339] on img at bounding box center [926, 344] width 223 height 275
click at [890, 341] on img at bounding box center [926, 344] width 223 height 275
click at [681, 309] on img at bounding box center [671, 345] width 223 height 276
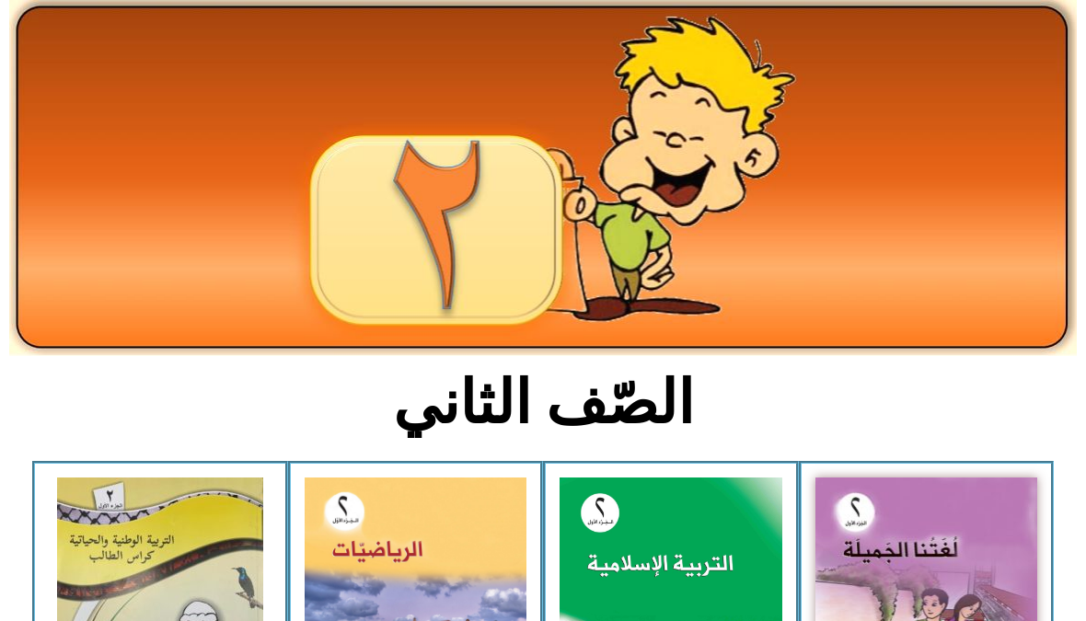
scroll to position [0, 0]
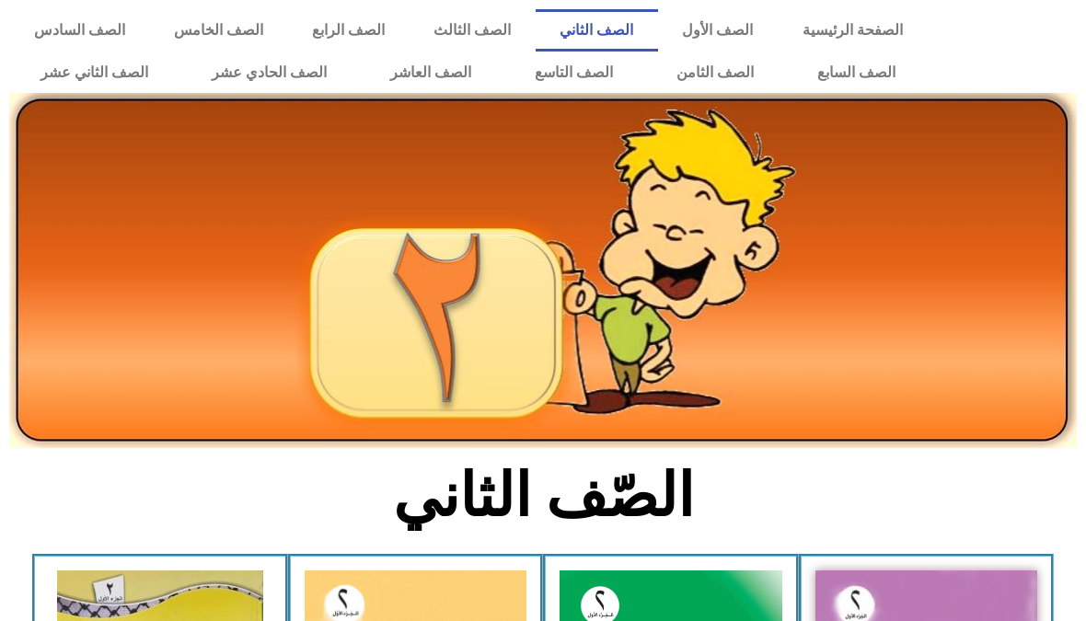
click at [707, 33] on link "الصف الأول" at bounding box center [718, 30] width 120 height 42
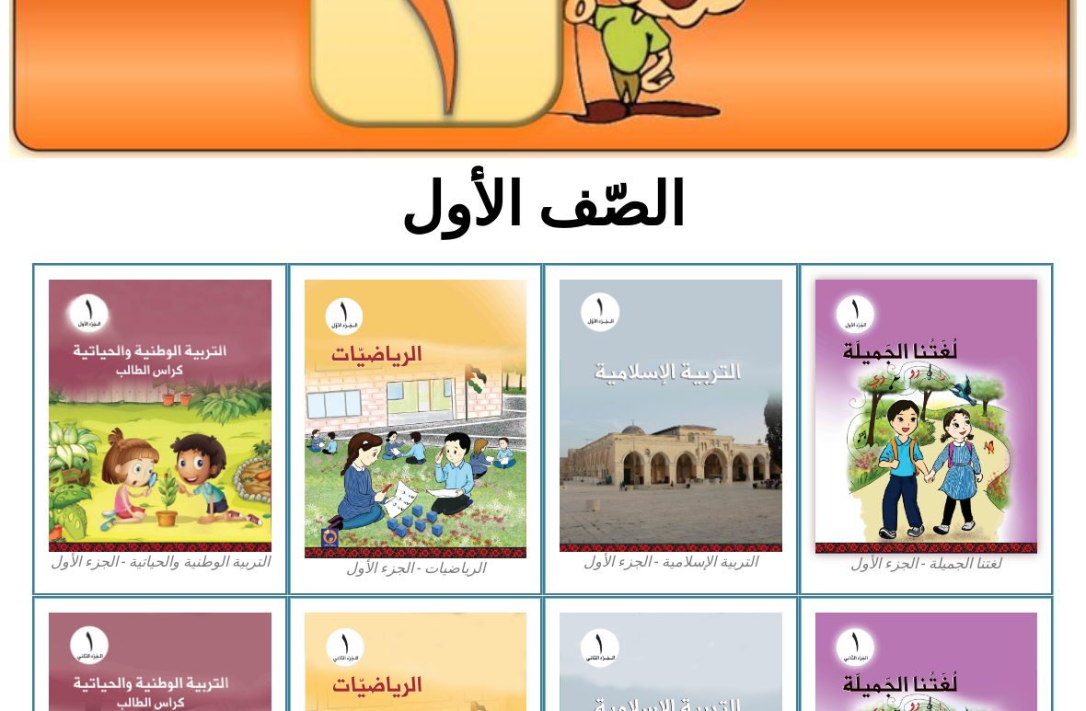
scroll to position [291, 0]
click at [871, 431] on img at bounding box center [926, 417] width 223 height 274
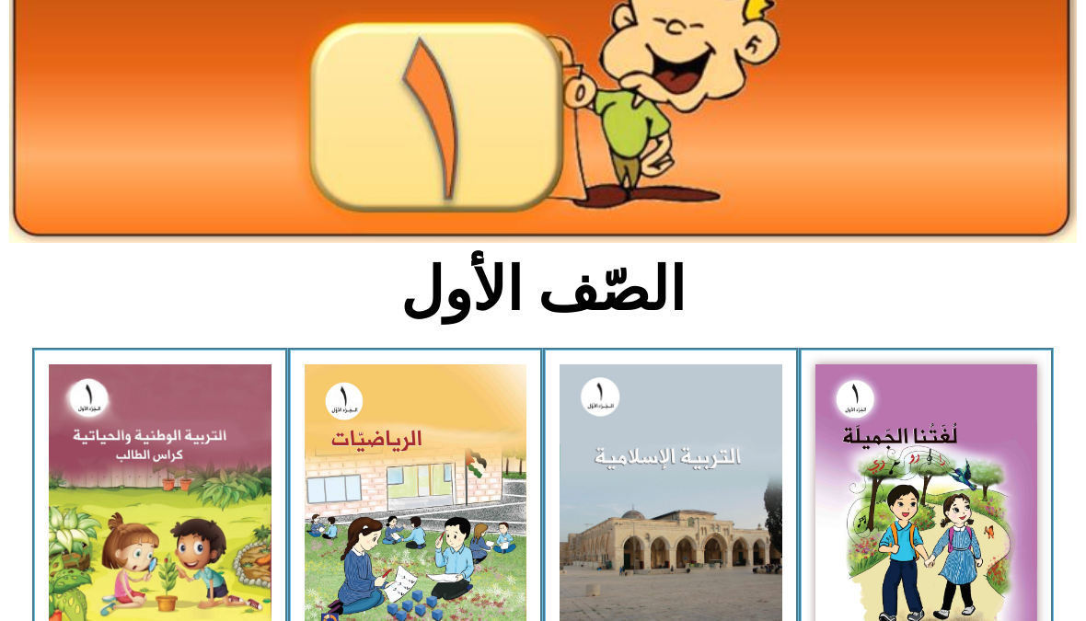
scroll to position [0, 0]
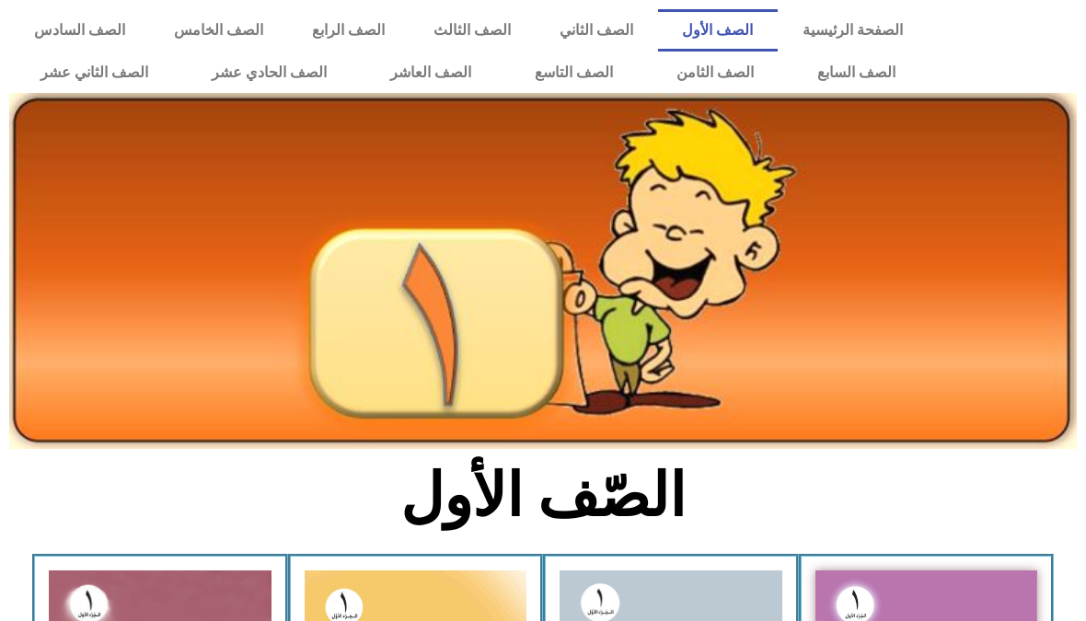
click at [595, 31] on link "الصف الثاني" at bounding box center [597, 30] width 122 height 42
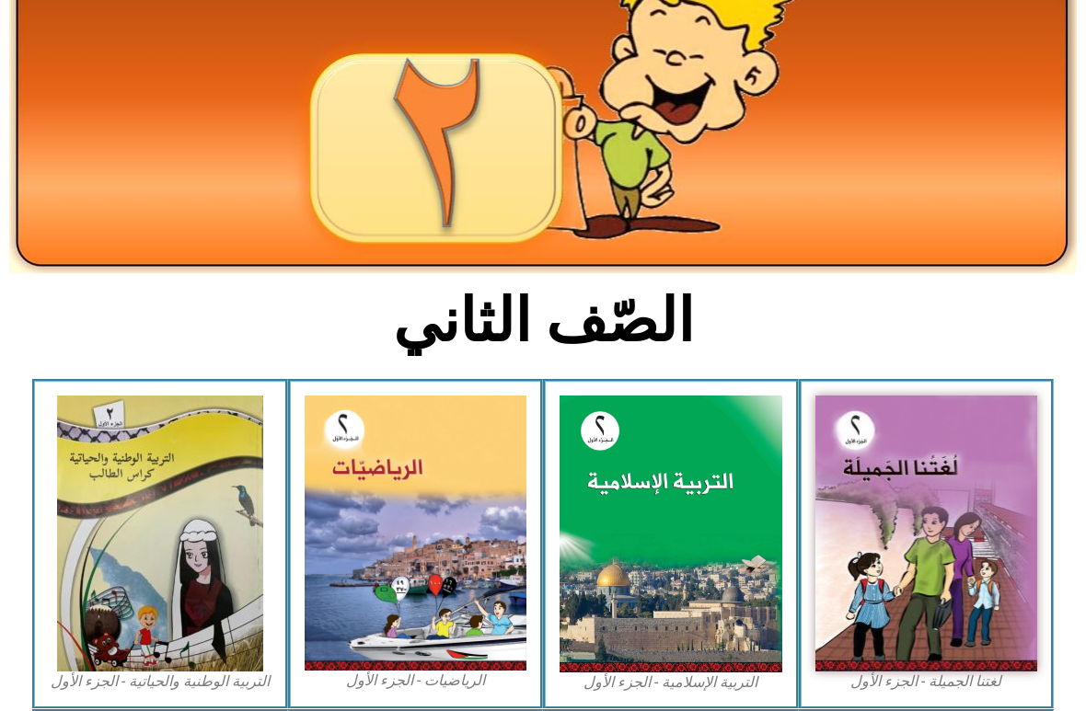
scroll to position [175, 0]
click at [864, 483] on img at bounding box center [926, 533] width 223 height 275
click at [851, 508] on img at bounding box center [926, 533] width 223 height 275
click at [880, 498] on img at bounding box center [926, 533] width 223 height 275
click at [882, 501] on img at bounding box center [926, 533] width 223 height 275
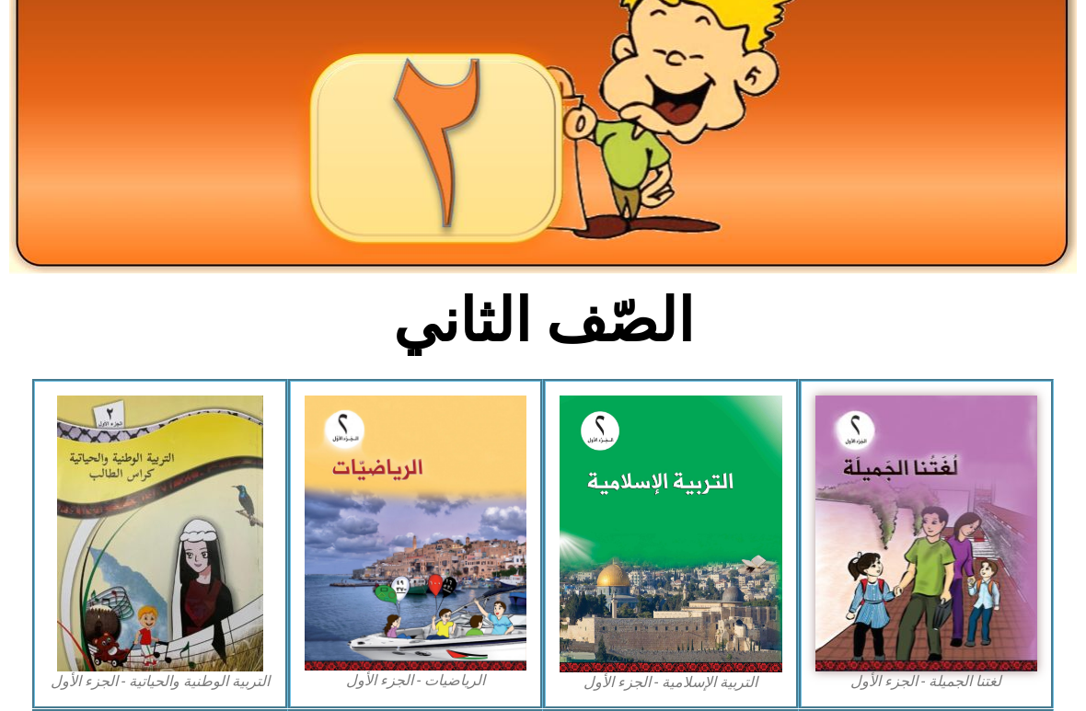
click at [882, 506] on img at bounding box center [926, 533] width 223 height 275
click at [877, 498] on img at bounding box center [926, 533] width 223 height 275
click at [872, 497] on img at bounding box center [926, 533] width 223 height 275
click at [891, 488] on img at bounding box center [926, 533] width 223 height 275
click at [715, 473] on img at bounding box center [671, 534] width 223 height 276
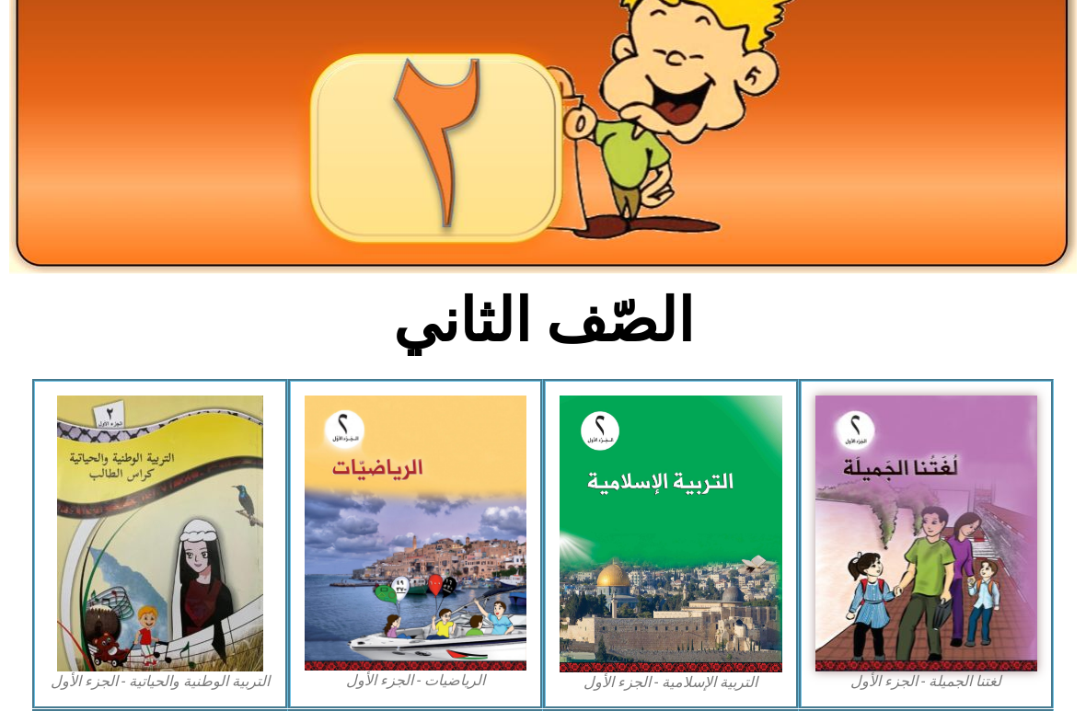
click at [751, 488] on img at bounding box center [671, 534] width 223 height 276
click at [754, 475] on img at bounding box center [671, 534] width 223 height 276
click at [895, 541] on img at bounding box center [926, 533] width 223 height 275
click at [891, 537] on img at bounding box center [926, 533] width 223 height 275
click at [900, 552] on img at bounding box center [926, 533] width 223 height 275
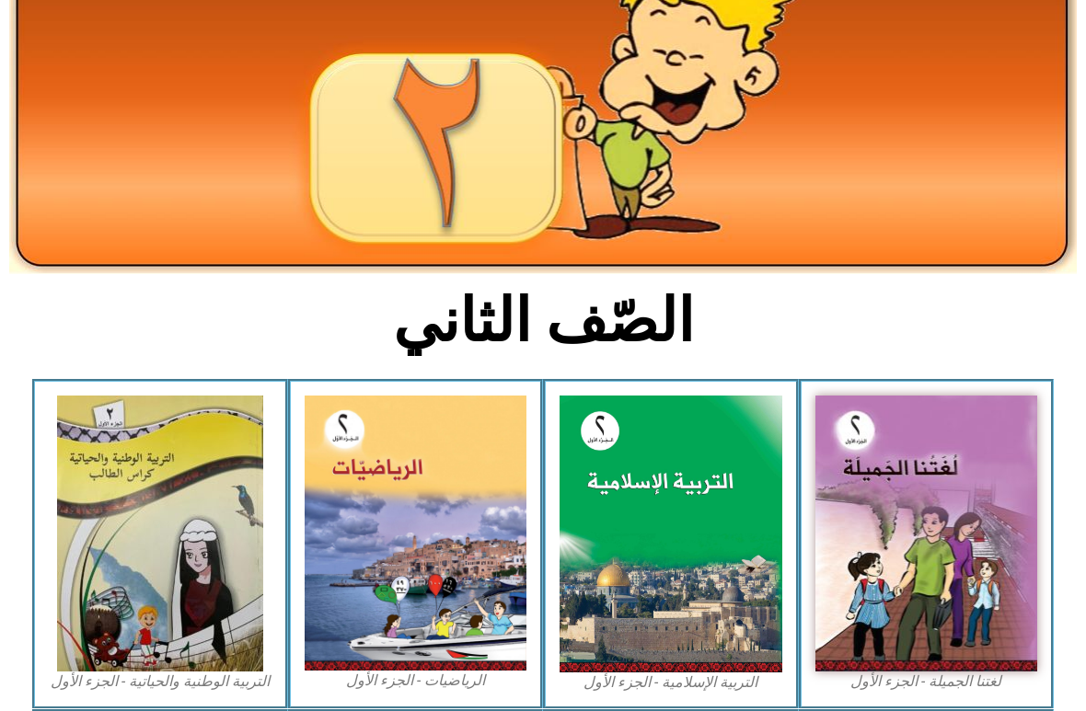
click at [689, 526] on img at bounding box center [671, 534] width 223 height 276
click at [690, 535] on img at bounding box center [671, 534] width 223 height 276
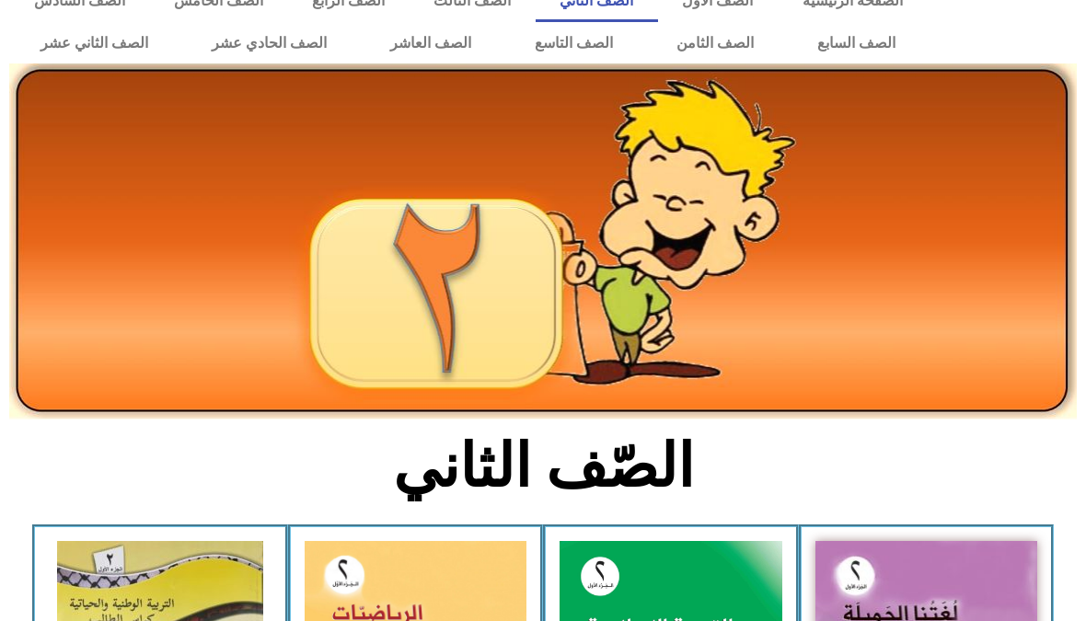
scroll to position [0, 0]
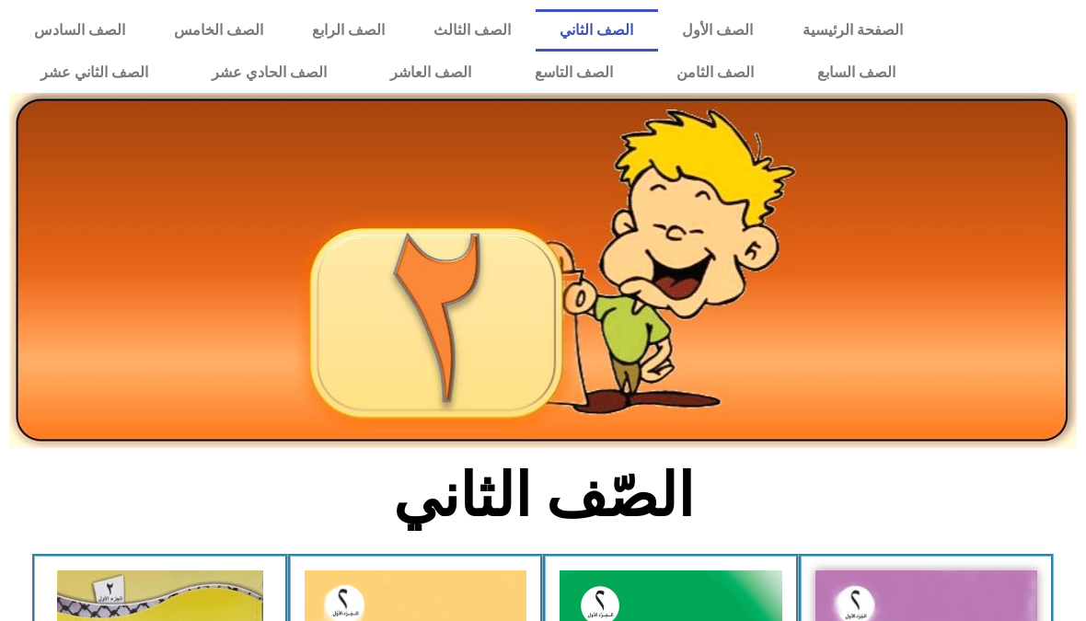
click at [443, 33] on link "الصف الثالث" at bounding box center [472, 30] width 126 height 42
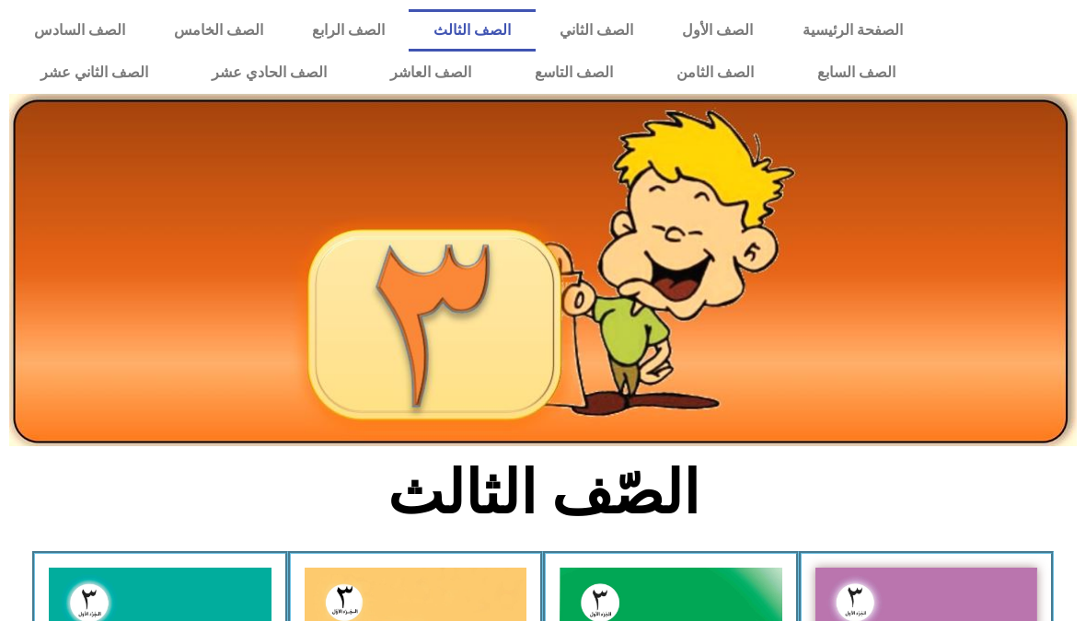
click at [347, 34] on link "الصف الرابع" at bounding box center [347, 30] width 121 height 42
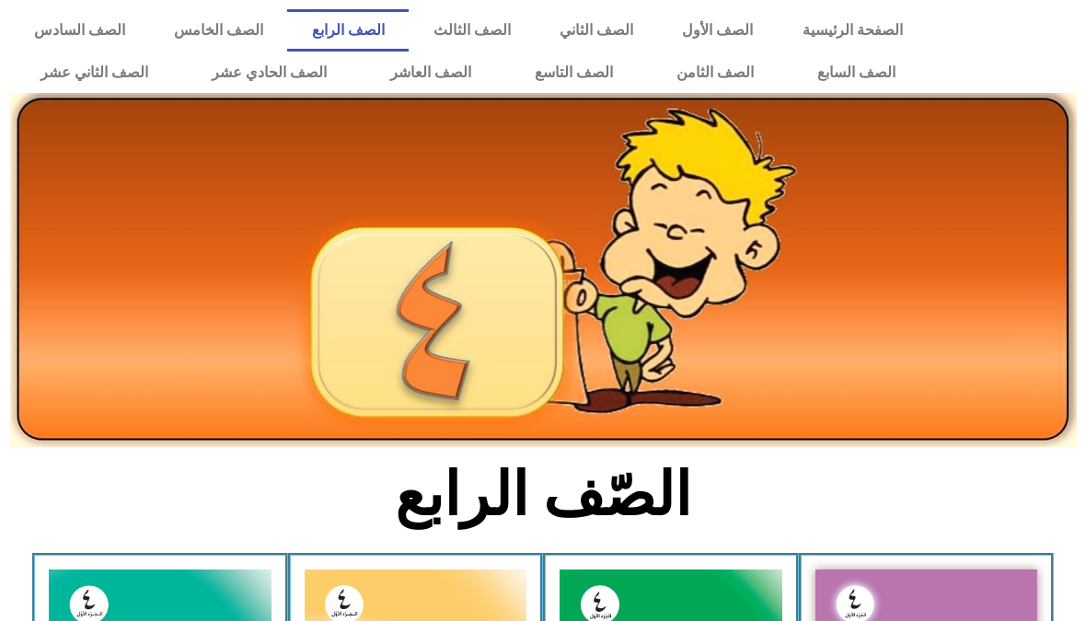
click at [199, 29] on link "الصف الخامس" at bounding box center [218, 30] width 138 height 42
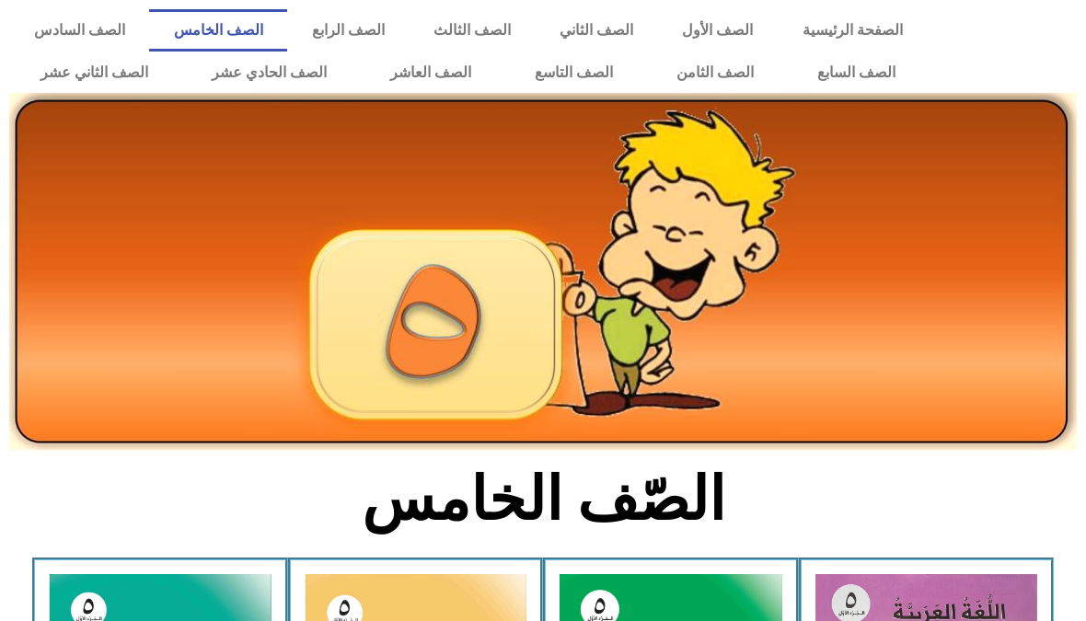
click at [107, 43] on link "الصف السادس" at bounding box center [79, 30] width 140 height 42
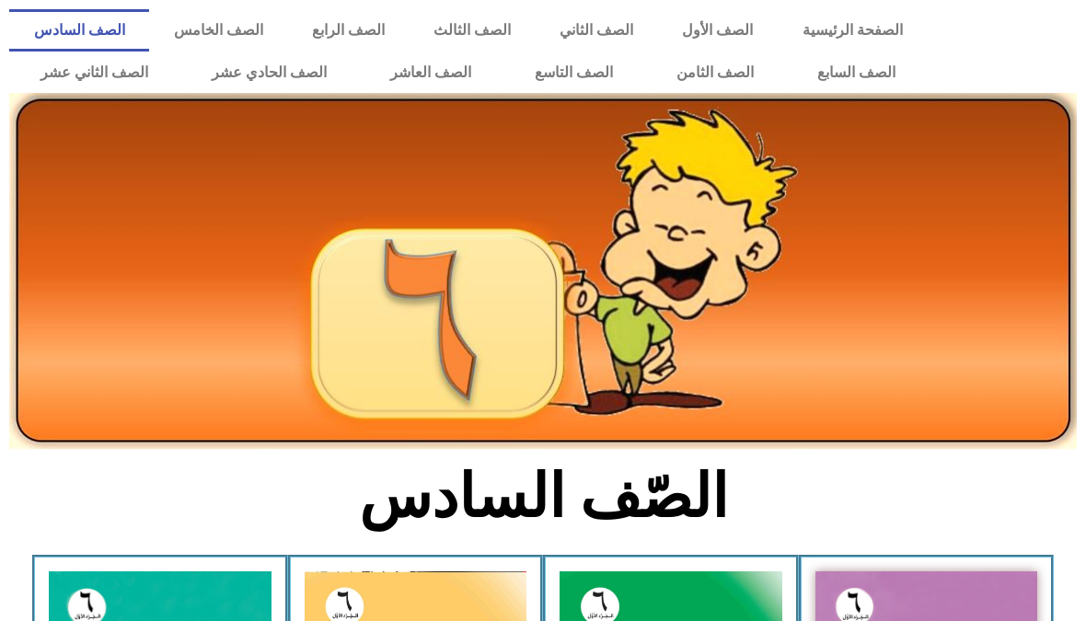
click at [842, 57] on link "الصف السابع" at bounding box center [856, 73] width 142 height 42
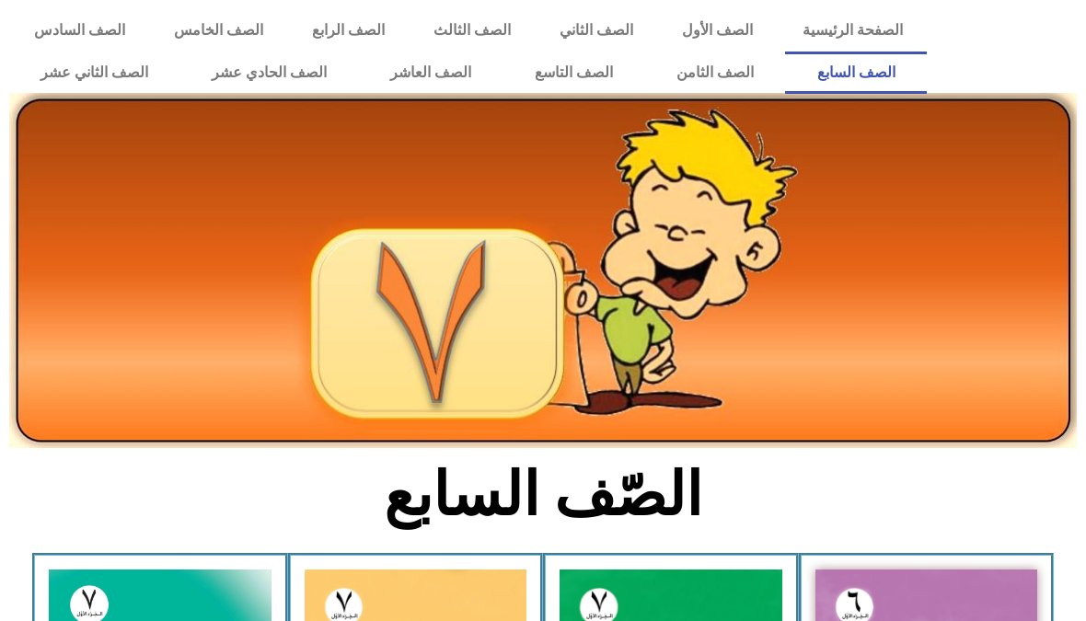
click at [719, 67] on link "الصف الثامن" at bounding box center [714, 73] width 141 height 42
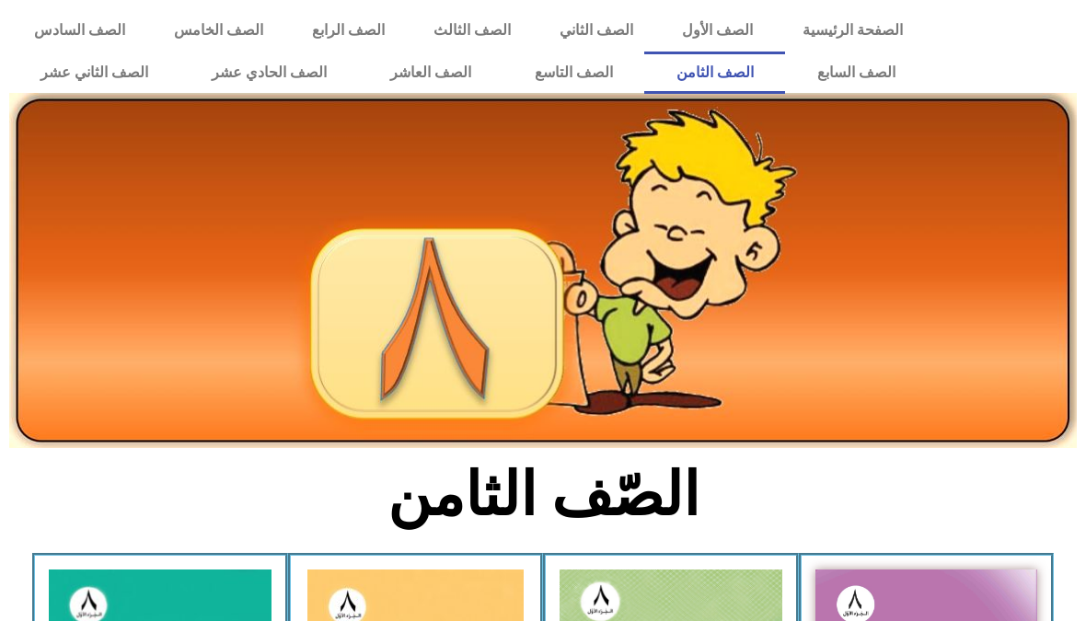
click at [566, 78] on link "الصف التاسع" at bounding box center [574, 73] width 142 height 42
click at [462, 64] on link "الصف العاشر" at bounding box center [431, 73] width 144 height 42
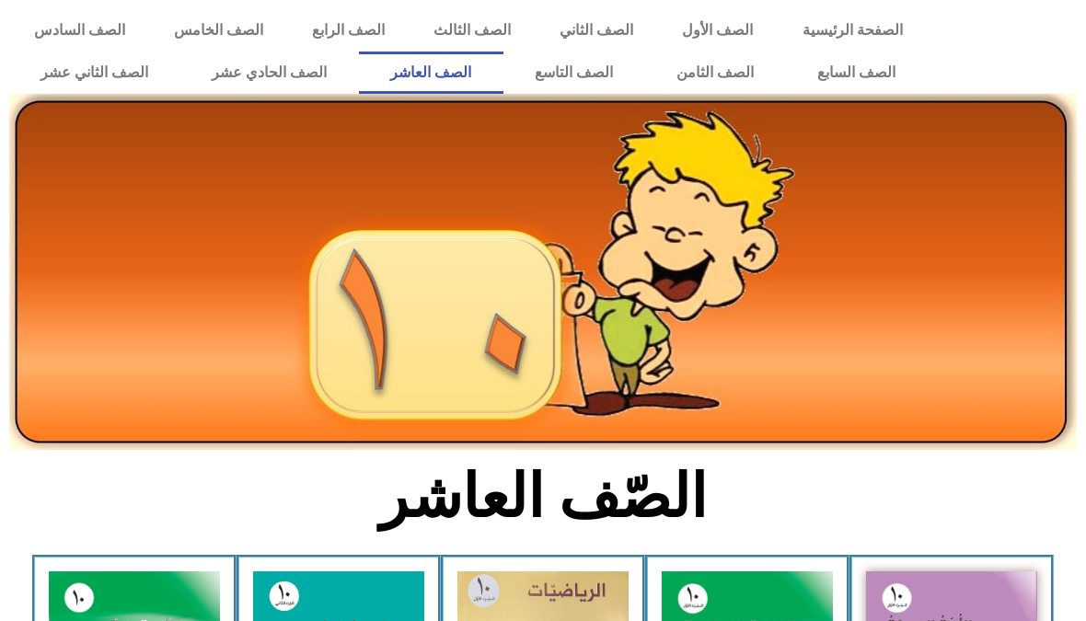
click at [260, 80] on link "الصف الحادي عشر" at bounding box center [269, 73] width 179 height 42
click at [62, 72] on link "الصف الثاني عشر" at bounding box center [94, 73] width 171 height 42
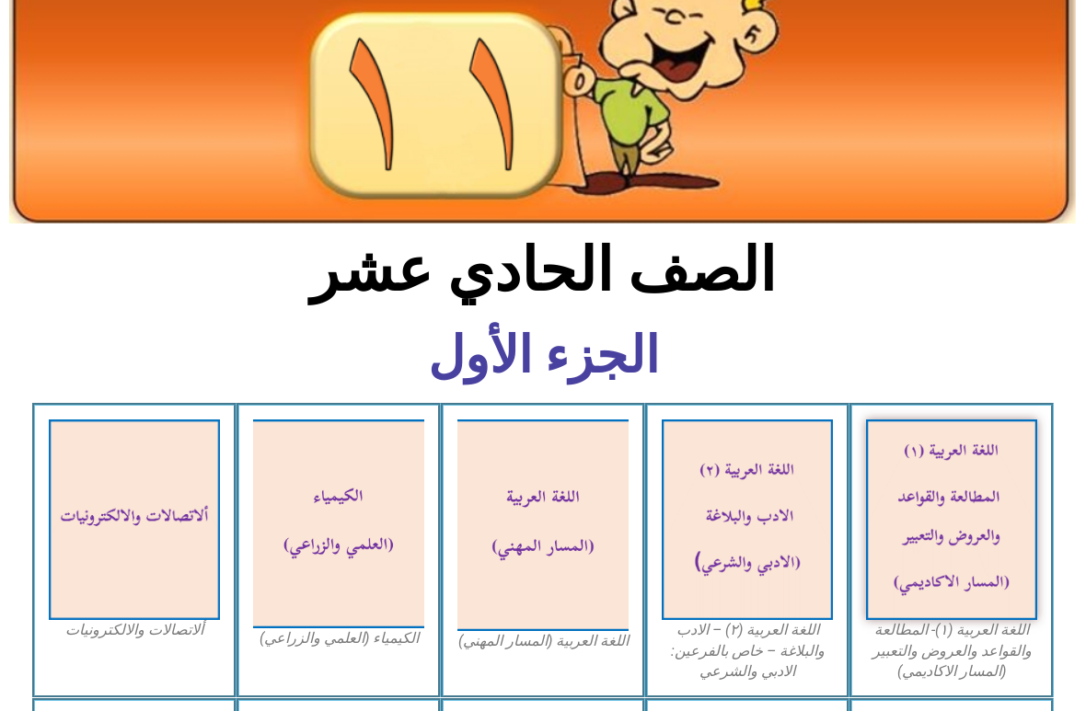
scroll to position [215, 0]
click at [910, 505] on img at bounding box center [951, 520] width 171 height 201
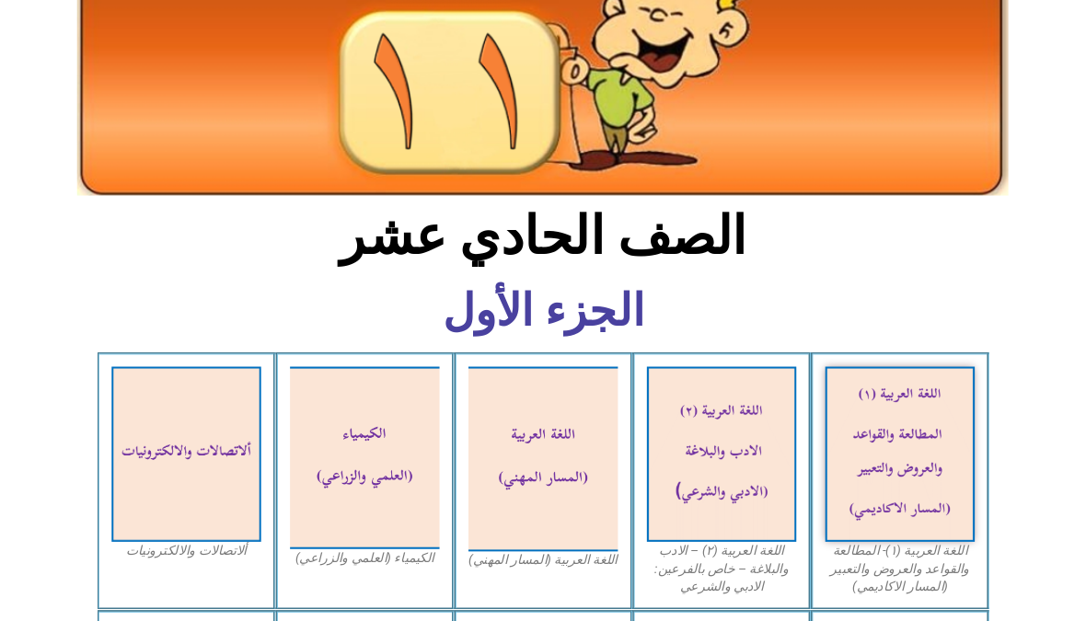
scroll to position [214, 0]
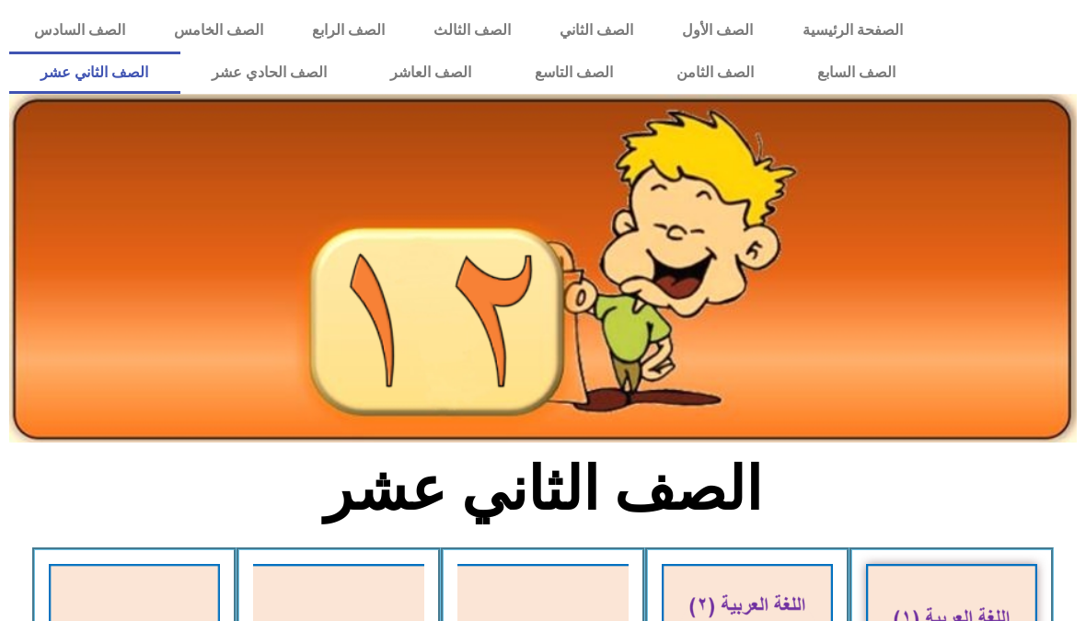
click at [61, 83] on link "الصف الثاني عشر" at bounding box center [94, 73] width 171 height 42
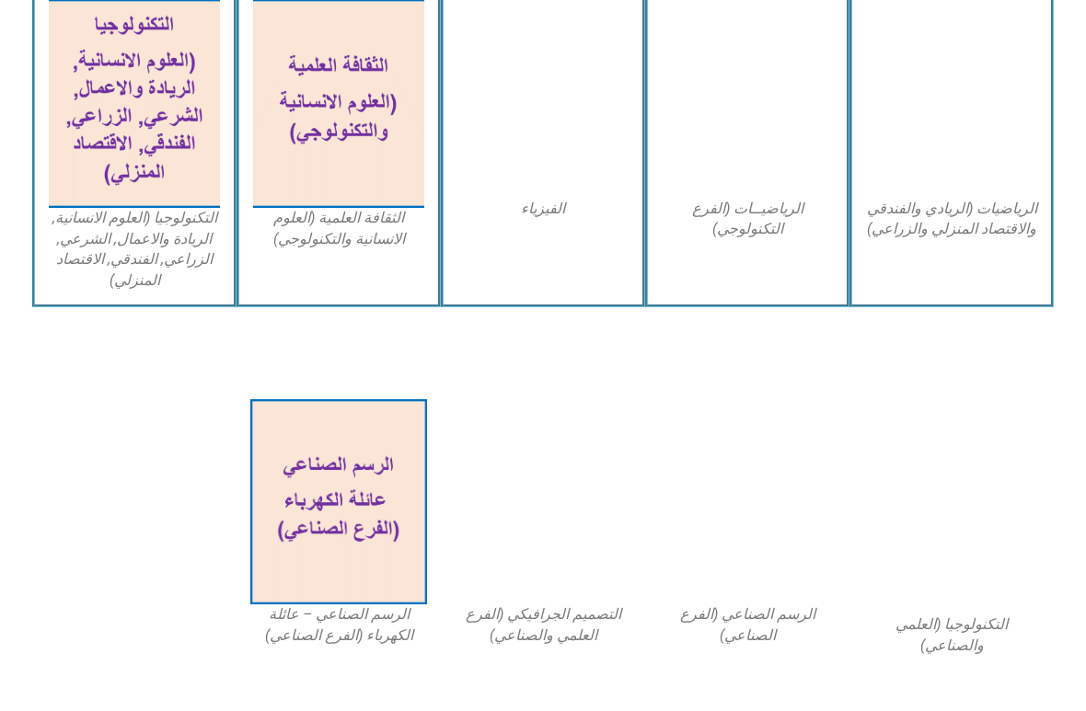
scroll to position [1155, 0]
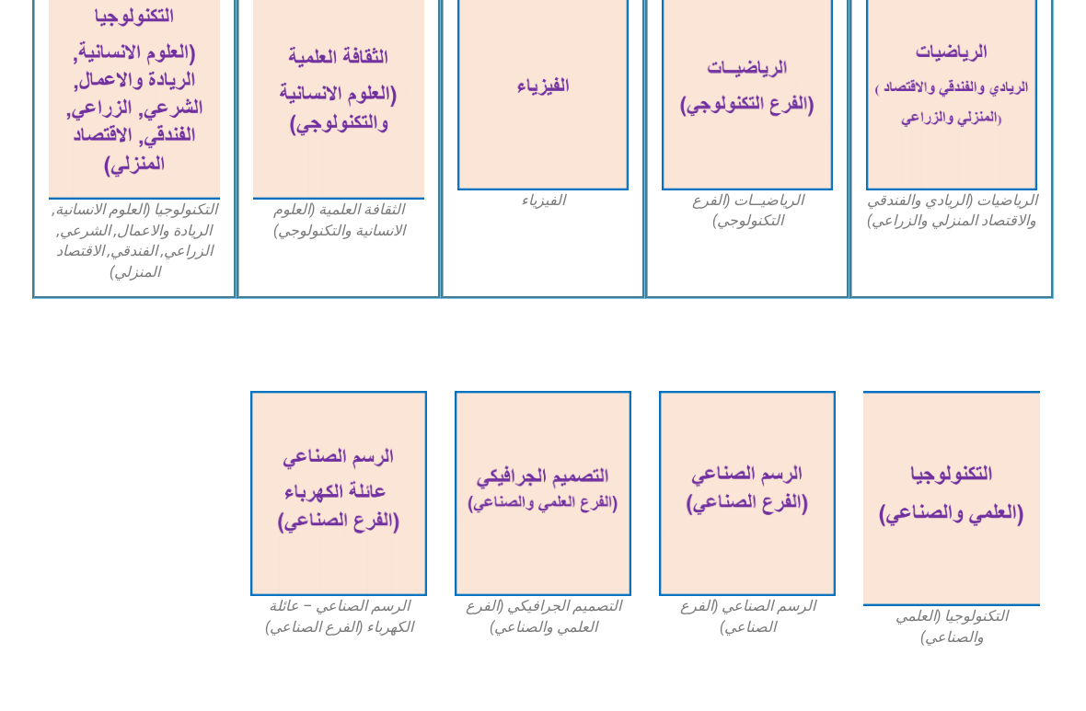
click at [90, 143] on img at bounding box center [134, 95] width 171 height 209
click at [87, 143] on img at bounding box center [134, 95] width 171 height 209
click at [87, 138] on img at bounding box center [134, 95] width 171 height 209
click at [296, 470] on img at bounding box center [338, 493] width 177 height 205
click at [290, 472] on img at bounding box center [338, 493] width 177 height 205
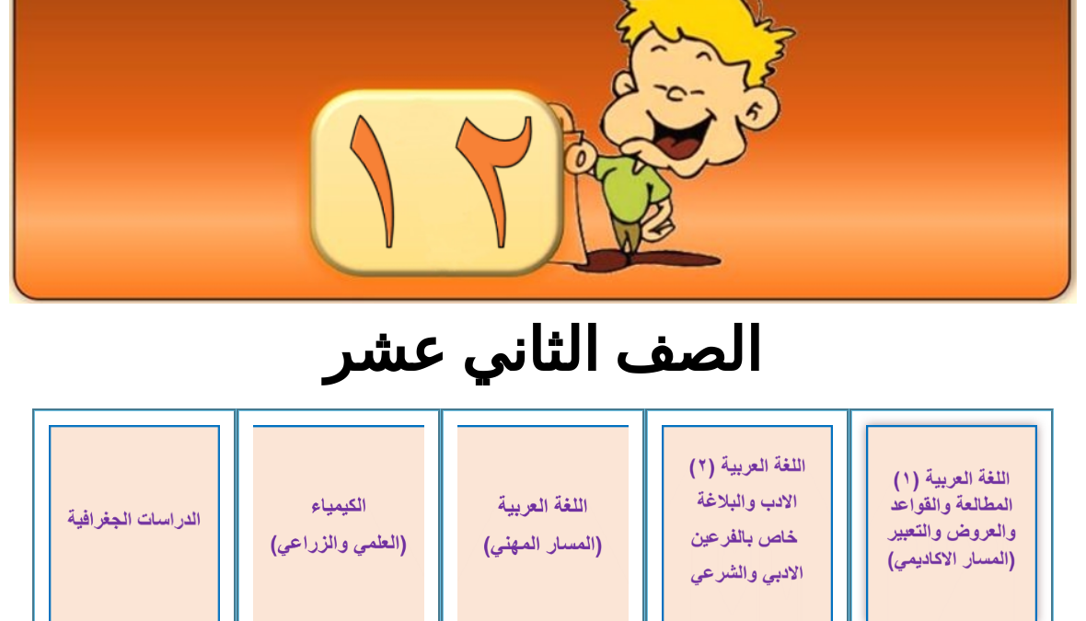
scroll to position [0, 0]
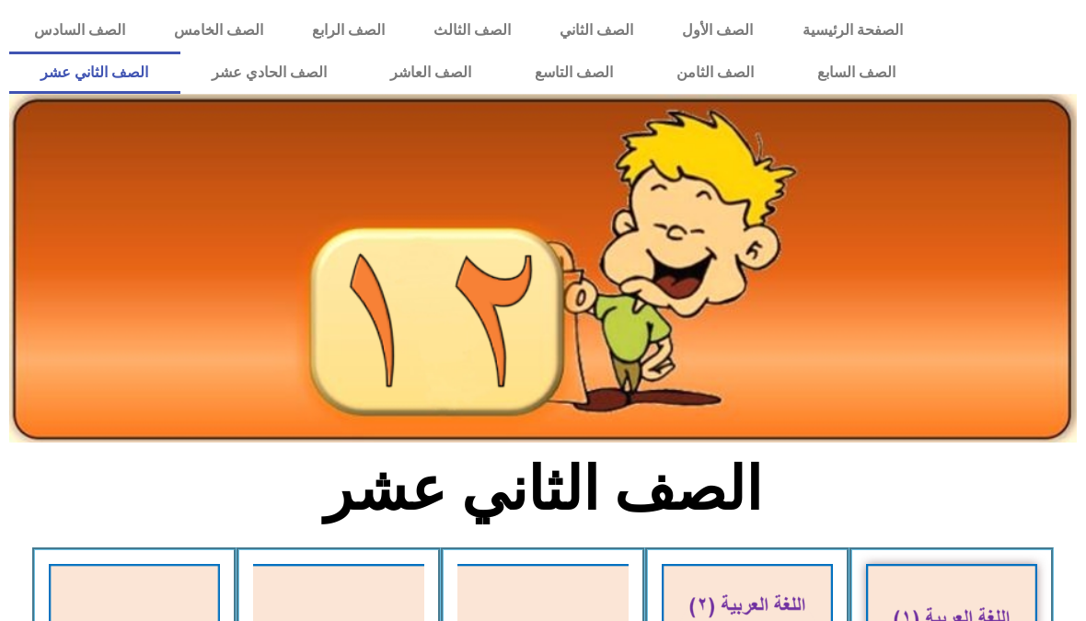
click at [428, 67] on link "الصف العاشر" at bounding box center [431, 73] width 144 height 42
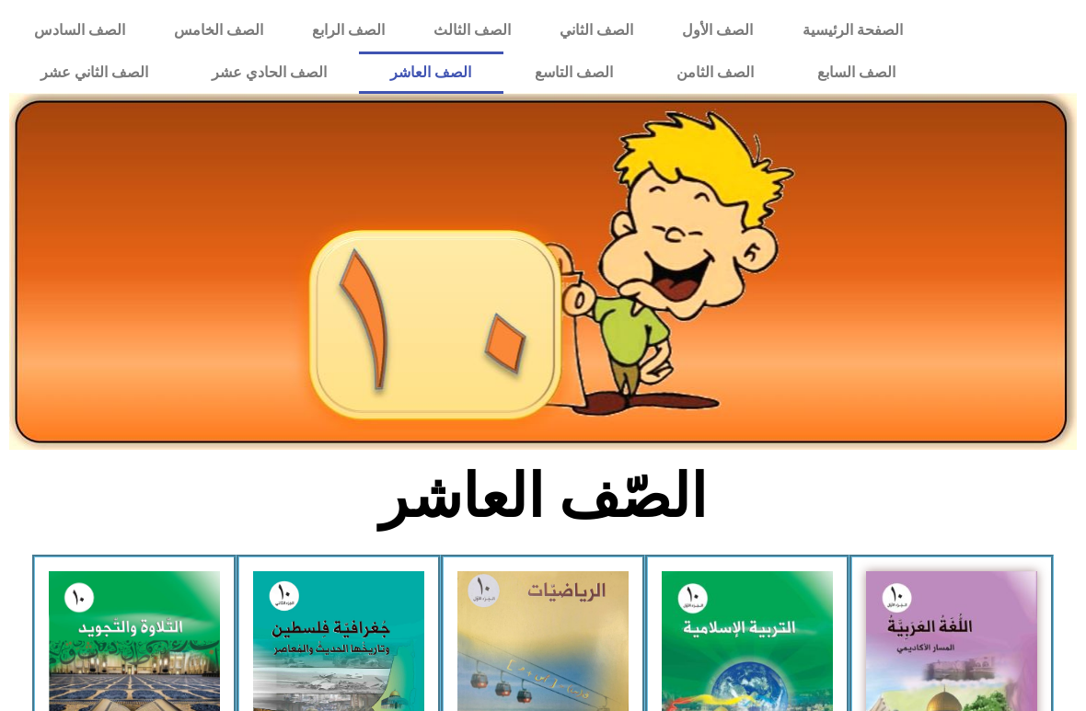
click at [910, 600] on img at bounding box center [951, 677] width 171 height 211
click at [768, 609] on img at bounding box center [747, 679] width 171 height 214
click at [919, 620] on img at bounding box center [951, 677] width 171 height 211
click at [884, 620] on img at bounding box center [951, 677] width 171 height 211
click at [914, 614] on img at bounding box center [951, 677] width 171 height 211
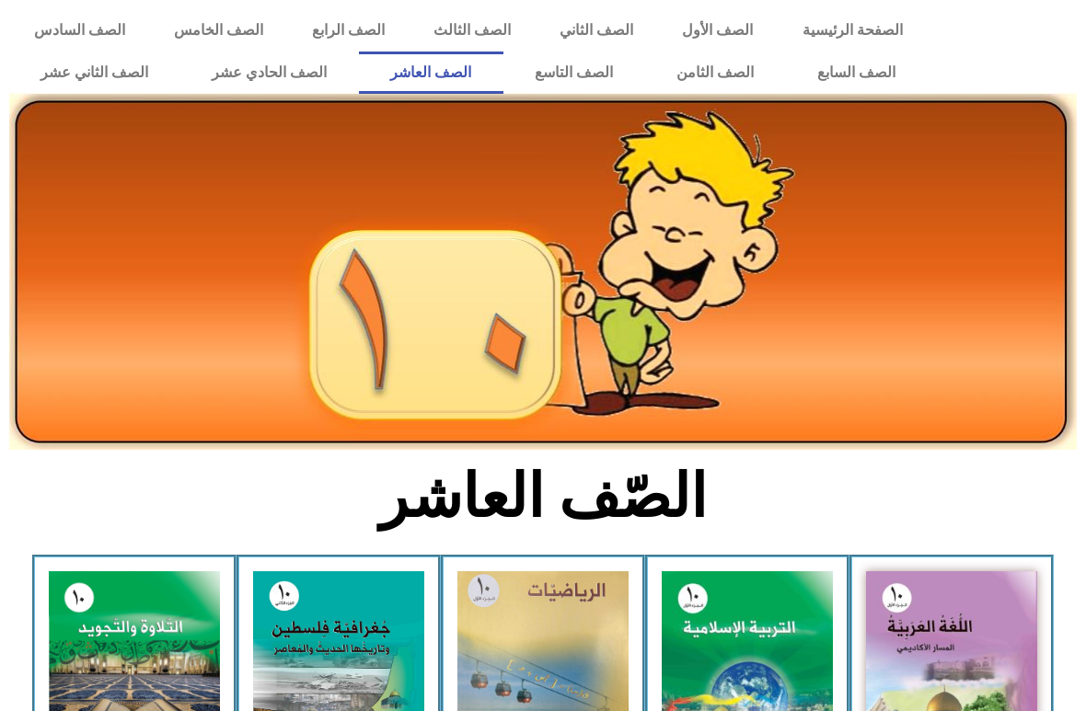
click at [940, 620] on img at bounding box center [951, 677] width 171 height 211
click at [916, 620] on img at bounding box center [951, 677] width 171 height 211
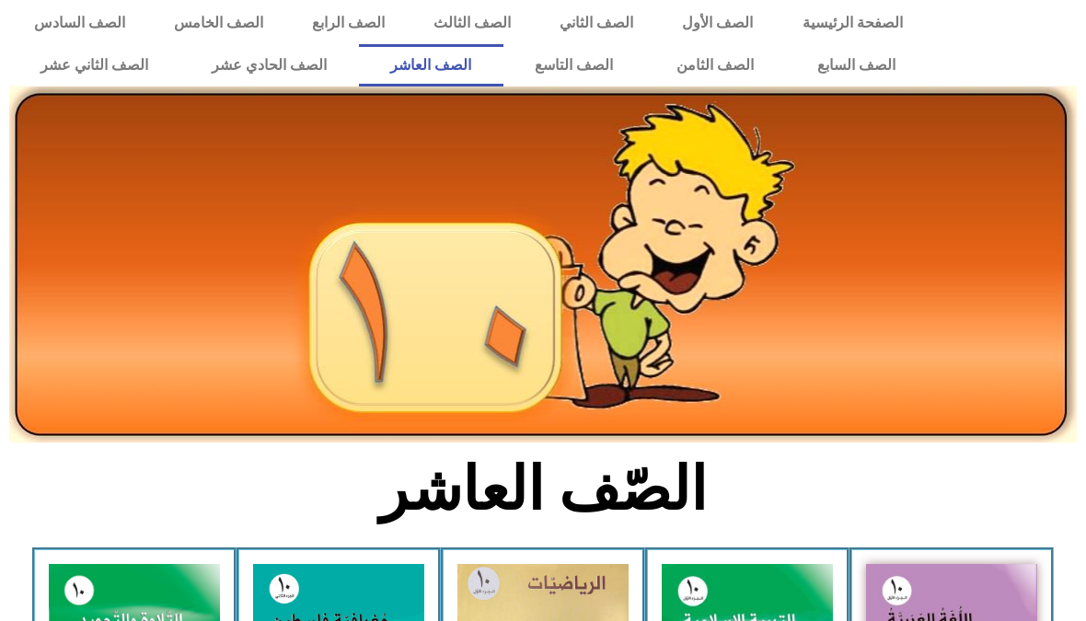
scroll to position [7, 0]
